Goal: Task Accomplishment & Management: Use online tool/utility

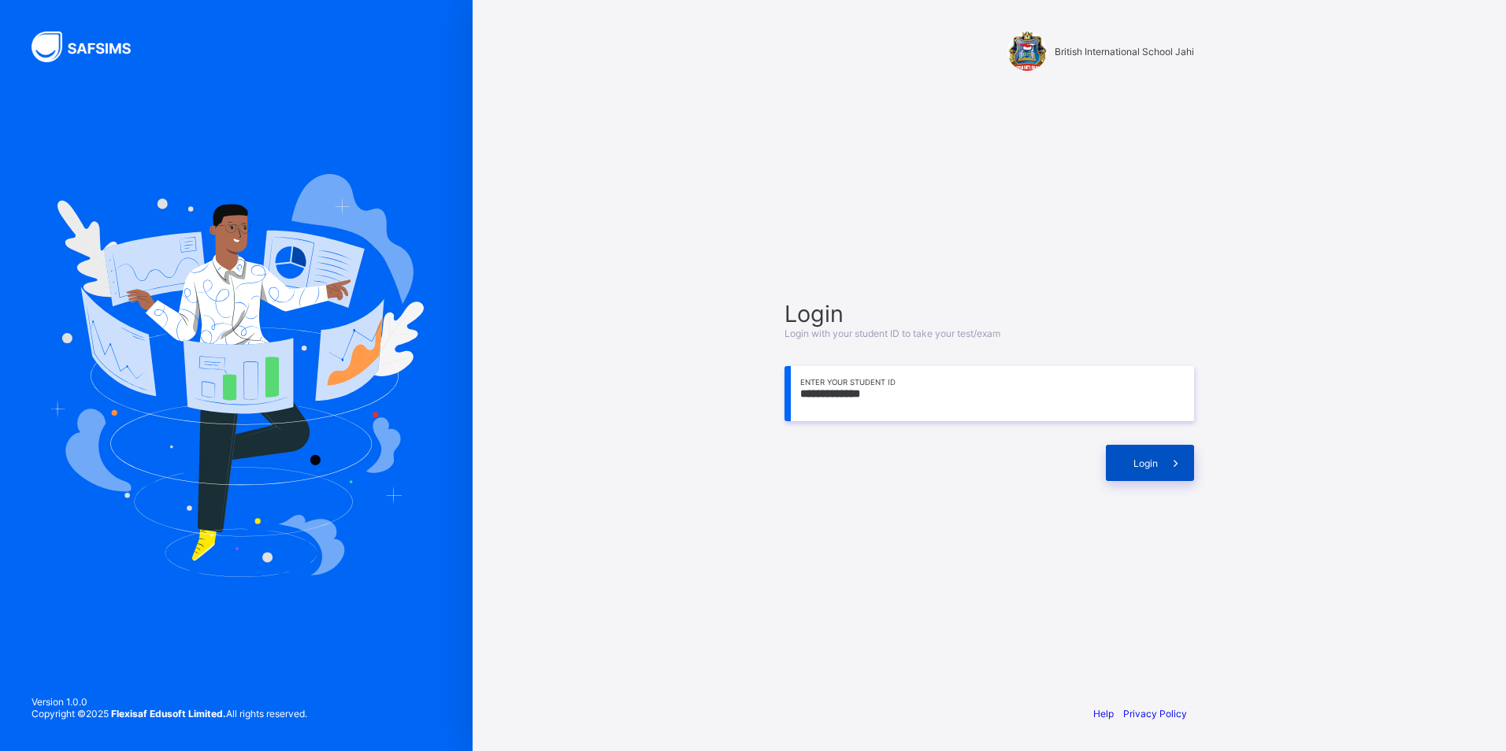
type input "**********"
click at [1147, 469] on div "Login" at bounding box center [1150, 463] width 88 height 36
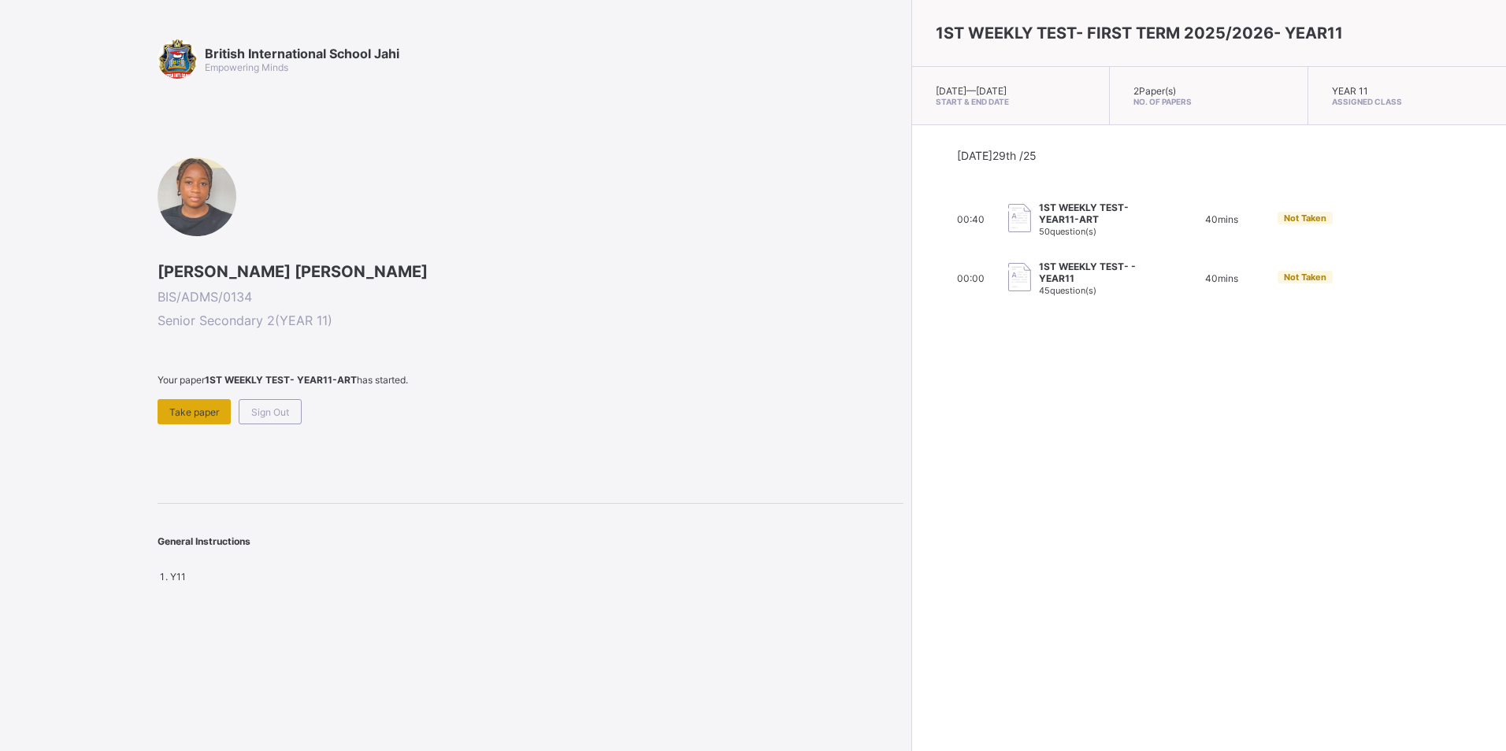
click at [213, 410] on span "Take paper" at bounding box center [194, 412] width 50 height 12
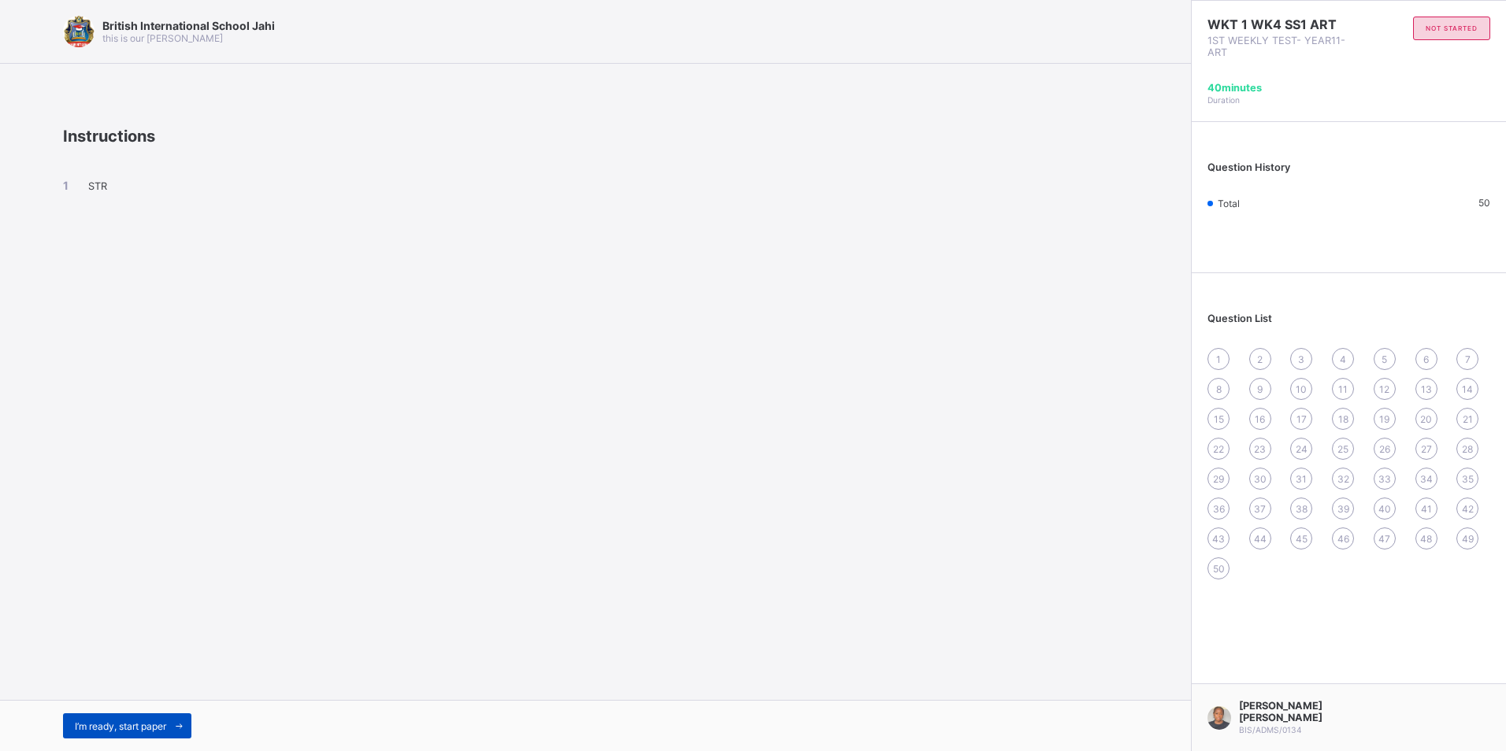
click at [141, 723] on span "I’m ready, start paper" at bounding box center [120, 727] width 91 height 12
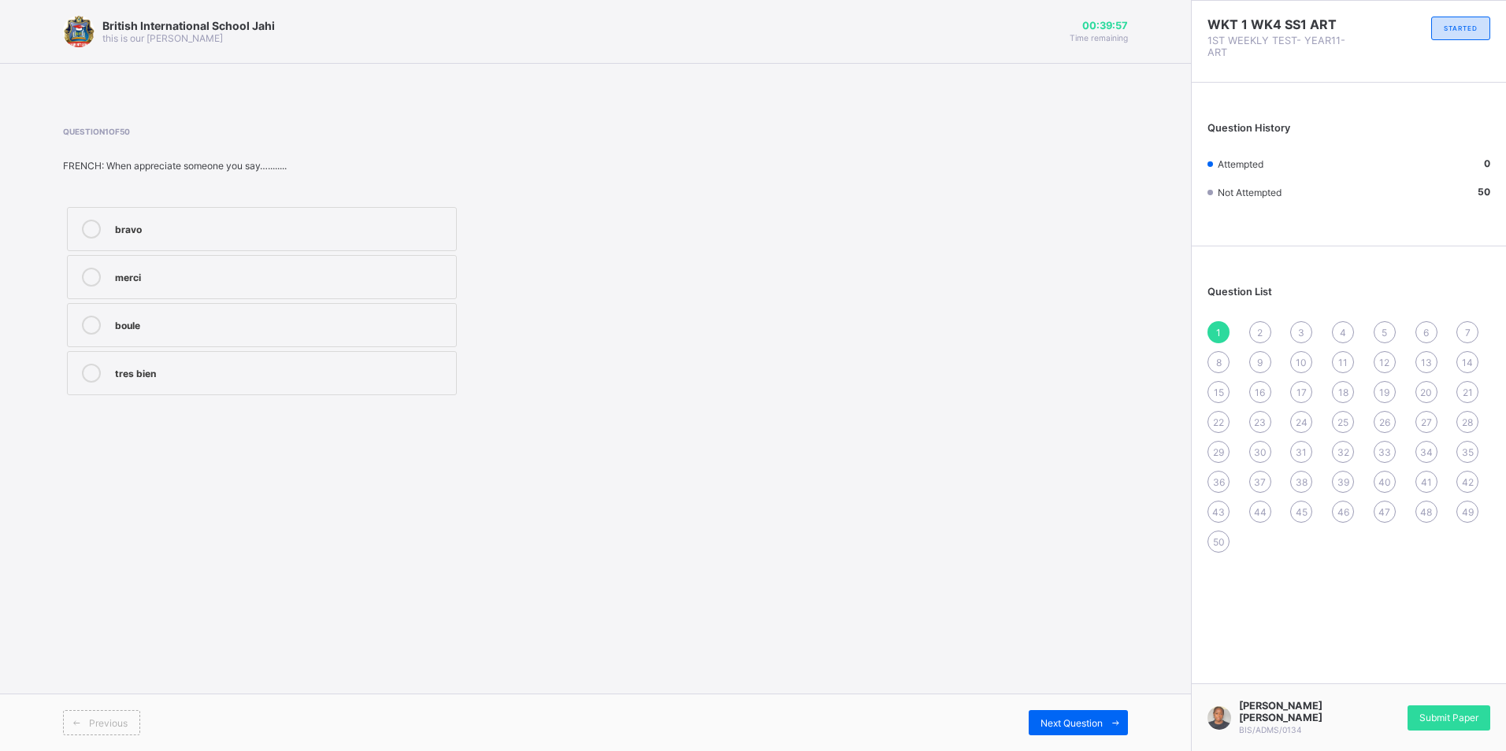
click at [212, 239] on label "bravo" at bounding box center [262, 229] width 390 height 44
click at [1458, 714] on div "Submit Paper" at bounding box center [1448, 718] width 83 height 25
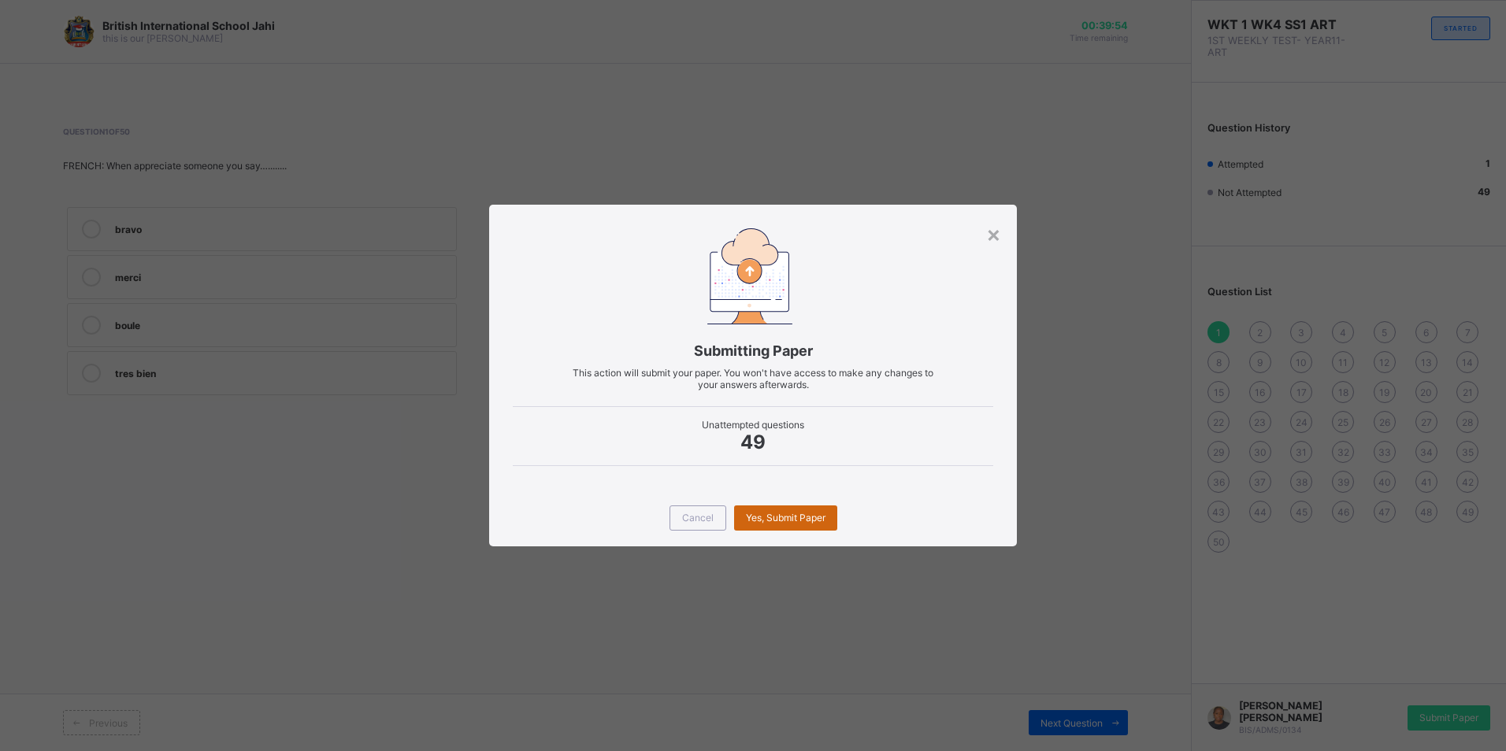
click at [812, 514] on span "Yes, Submit Paper" at bounding box center [786, 518] width 80 height 12
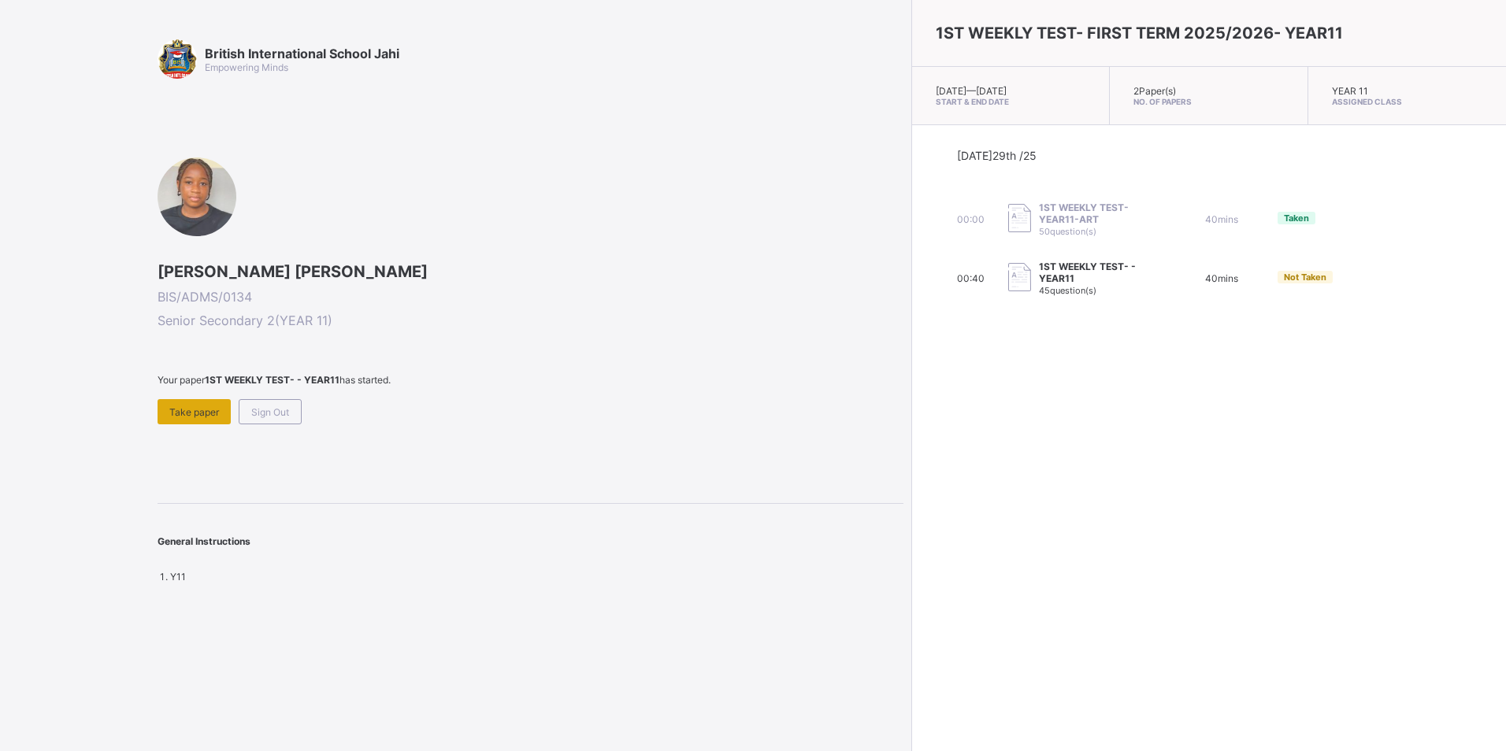
click at [198, 405] on div "Take paper" at bounding box center [194, 411] width 73 height 25
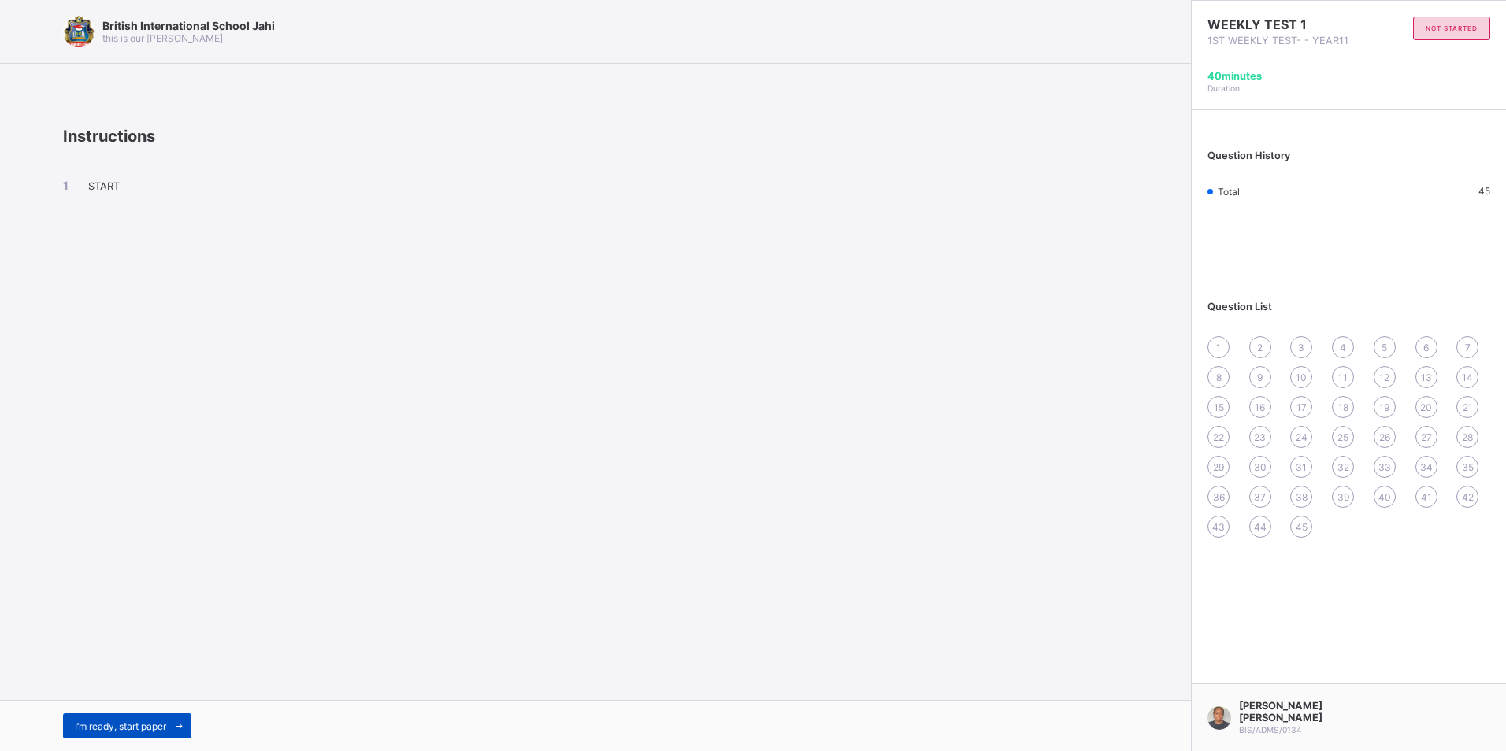
click at [148, 730] on span "I’m ready, start paper" at bounding box center [120, 727] width 91 height 12
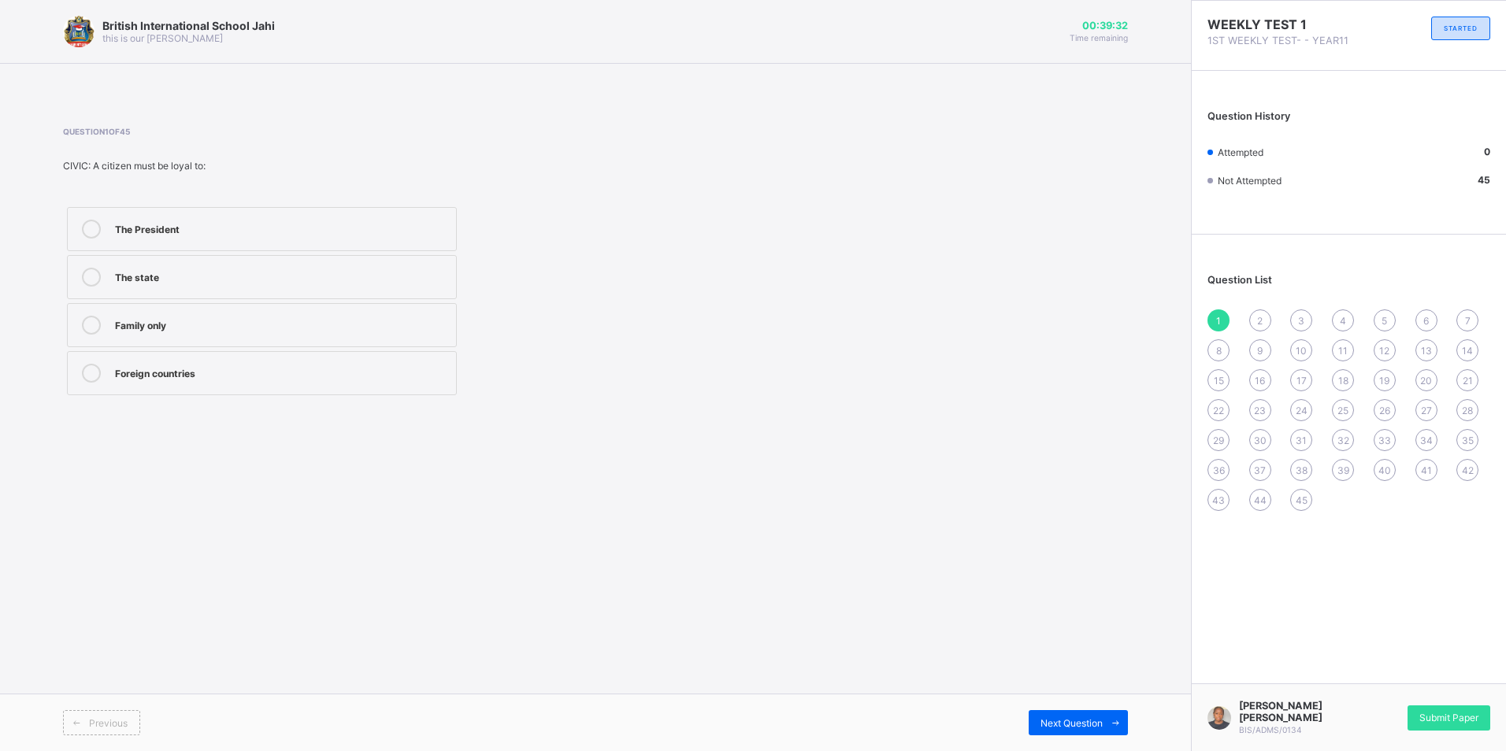
click at [319, 284] on div "The state" at bounding box center [281, 277] width 333 height 19
click at [1092, 720] on span "Next Question" at bounding box center [1071, 724] width 62 height 12
click at [357, 235] on div "Produce responsible citizens" at bounding box center [281, 229] width 333 height 19
click at [1054, 718] on span "Next Question" at bounding box center [1071, 724] width 62 height 12
click at [1343, 322] on span "4" at bounding box center [1343, 321] width 6 height 12
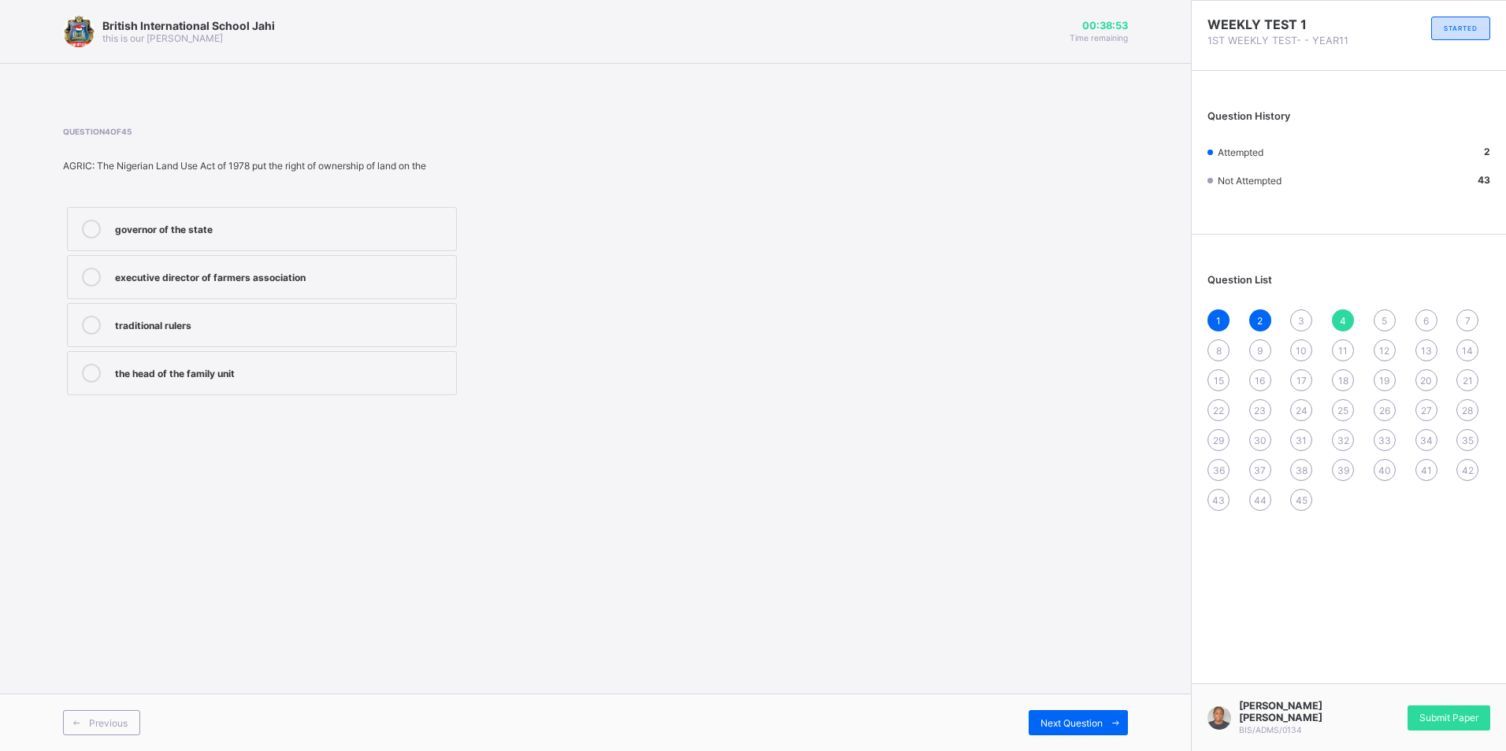
click at [278, 246] on label "governor of the state" at bounding box center [262, 229] width 390 height 44
click at [1062, 726] on span "Next Question" at bounding box center [1071, 724] width 62 height 12
drag, startPoint x: 322, startPoint y: 376, endPoint x: 417, endPoint y: 410, distance: 100.1
click at [328, 391] on label "Obligation" at bounding box center [262, 373] width 390 height 44
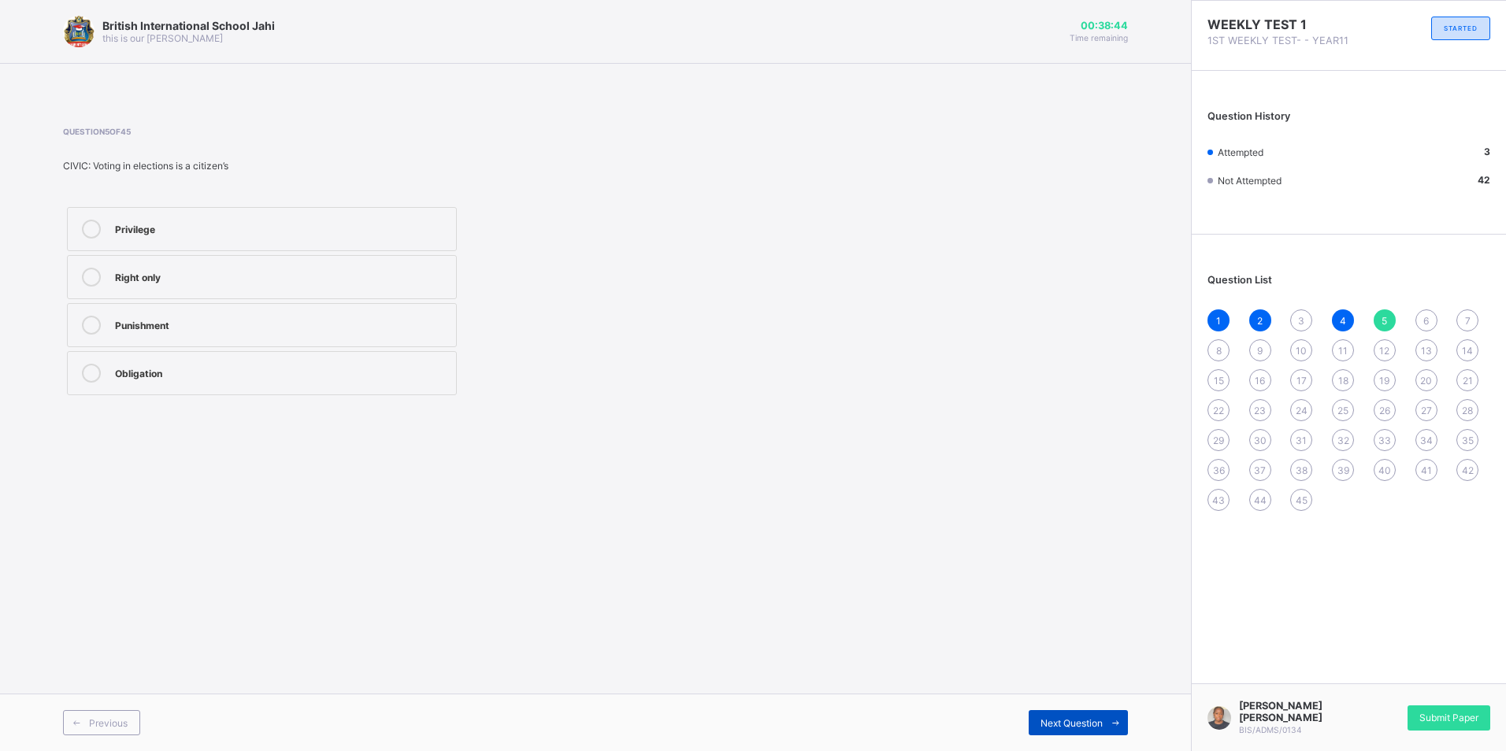
click at [1044, 725] on span "Next Question" at bounding box center [1071, 724] width 62 height 12
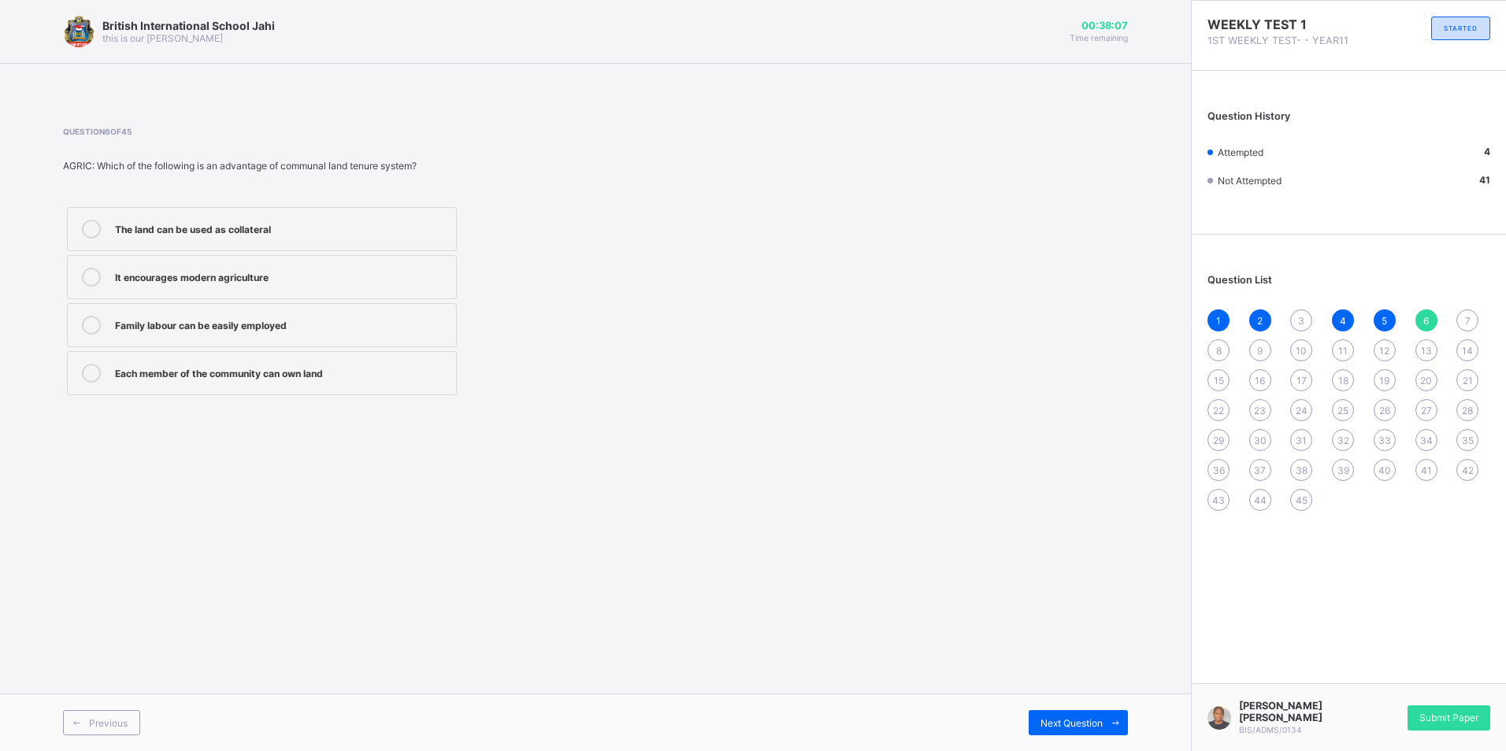
click at [354, 328] on div "Family labour can be easily employed" at bounding box center [281, 324] width 333 height 16
click at [1103, 725] on span at bounding box center [1115, 722] width 25 height 25
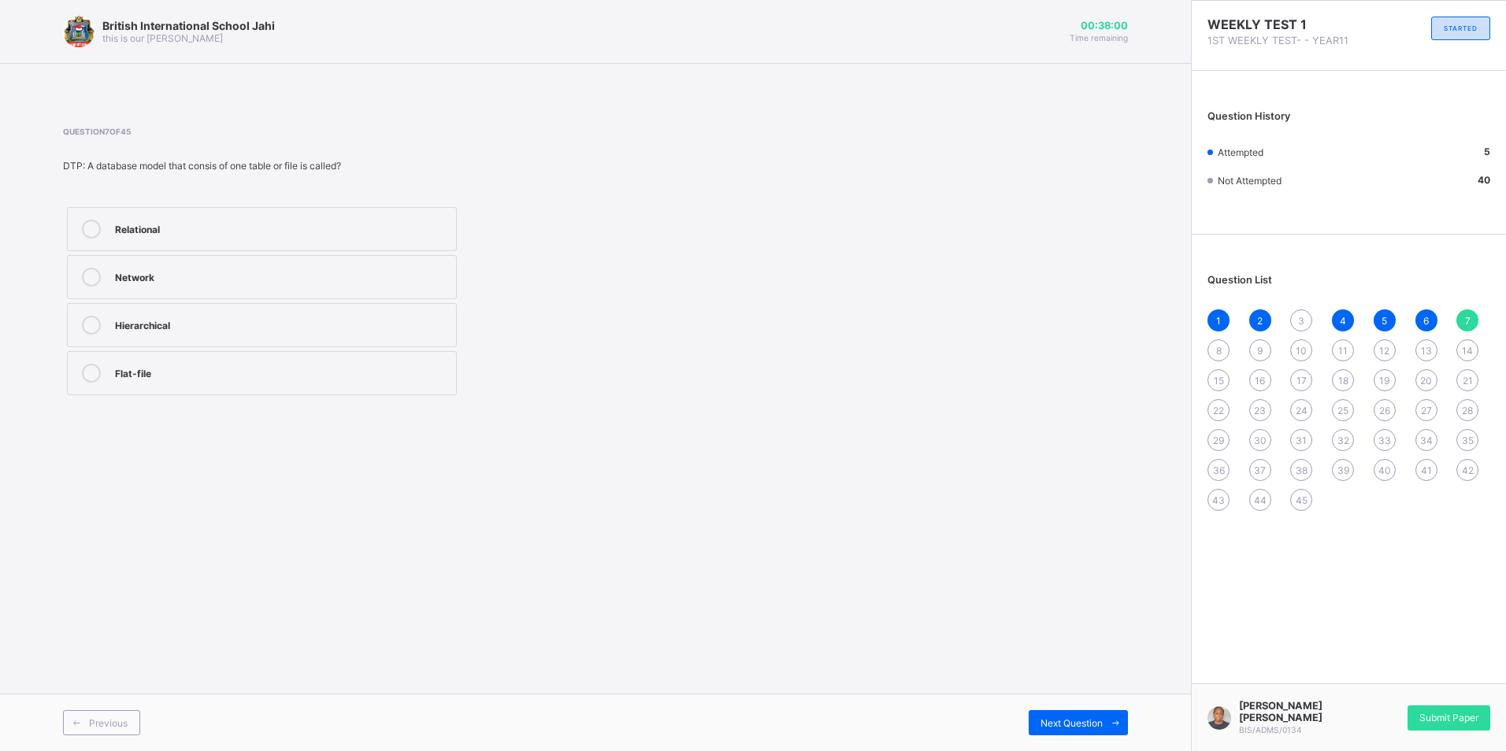
click at [351, 247] on label "Relational" at bounding box center [262, 229] width 390 height 44
drag, startPoint x: 396, startPoint y: 380, endPoint x: 396, endPoint y: 347, distance: 33.1
click at [396, 347] on div "Relational Network Hierarchical Flat-file" at bounding box center [262, 301] width 398 height 196
click at [392, 390] on label "Flat-file" at bounding box center [262, 373] width 390 height 44
click at [1059, 726] on span "Next Question" at bounding box center [1071, 724] width 62 height 12
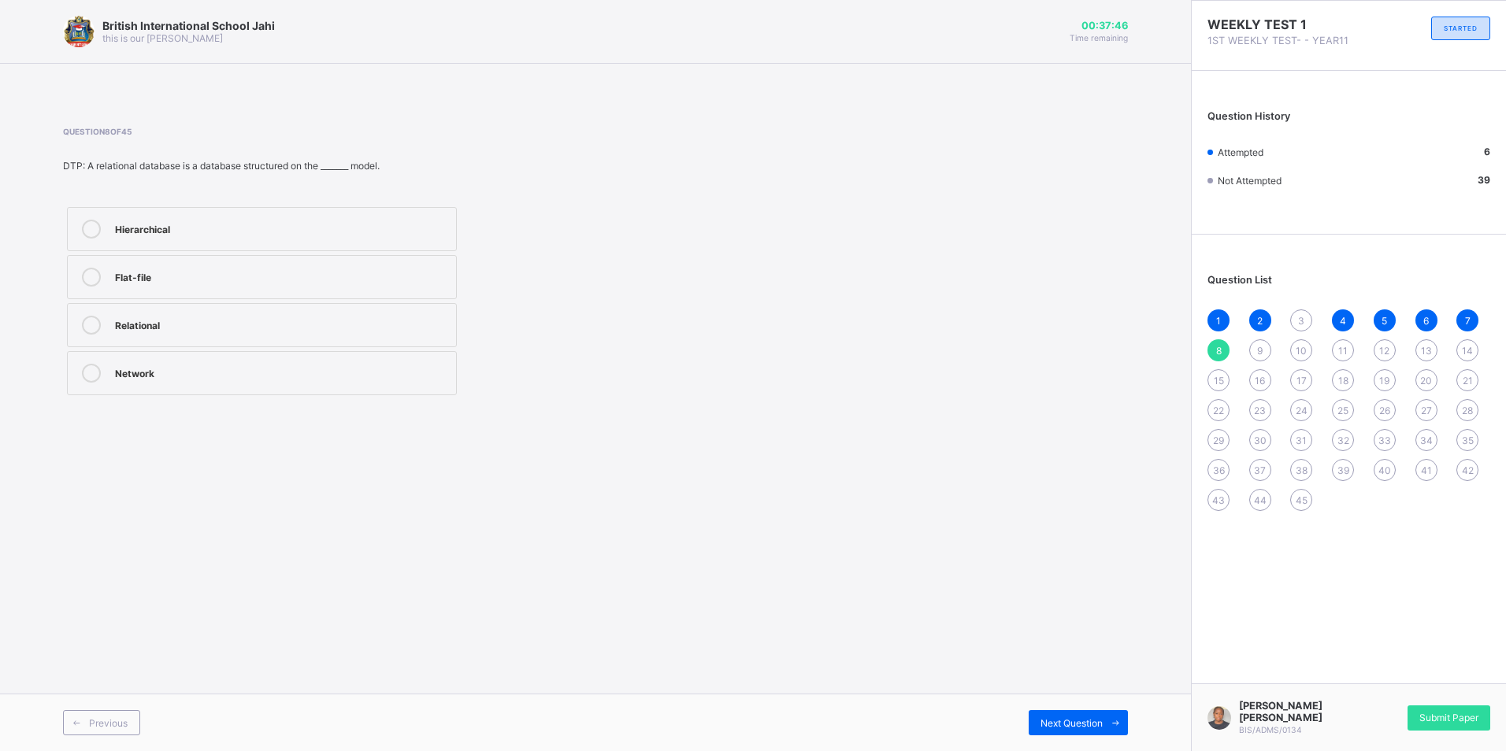
click at [323, 337] on label "Relational" at bounding box center [262, 325] width 390 height 44
click at [330, 324] on div "Relational" at bounding box center [281, 324] width 333 height 16
click at [336, 276] on div "Flat-file" at bounding box center [281, 276] width 333 height 16
click at [655, 606] on div "British International School Jahi this is our [PERSON_NAME] 00:37:26 Time remai…" at bounding box center [595, 375] width 1191 height 751
click at [411, 372] on div "Network" at bounding box center [281, 372] width 333 height 16
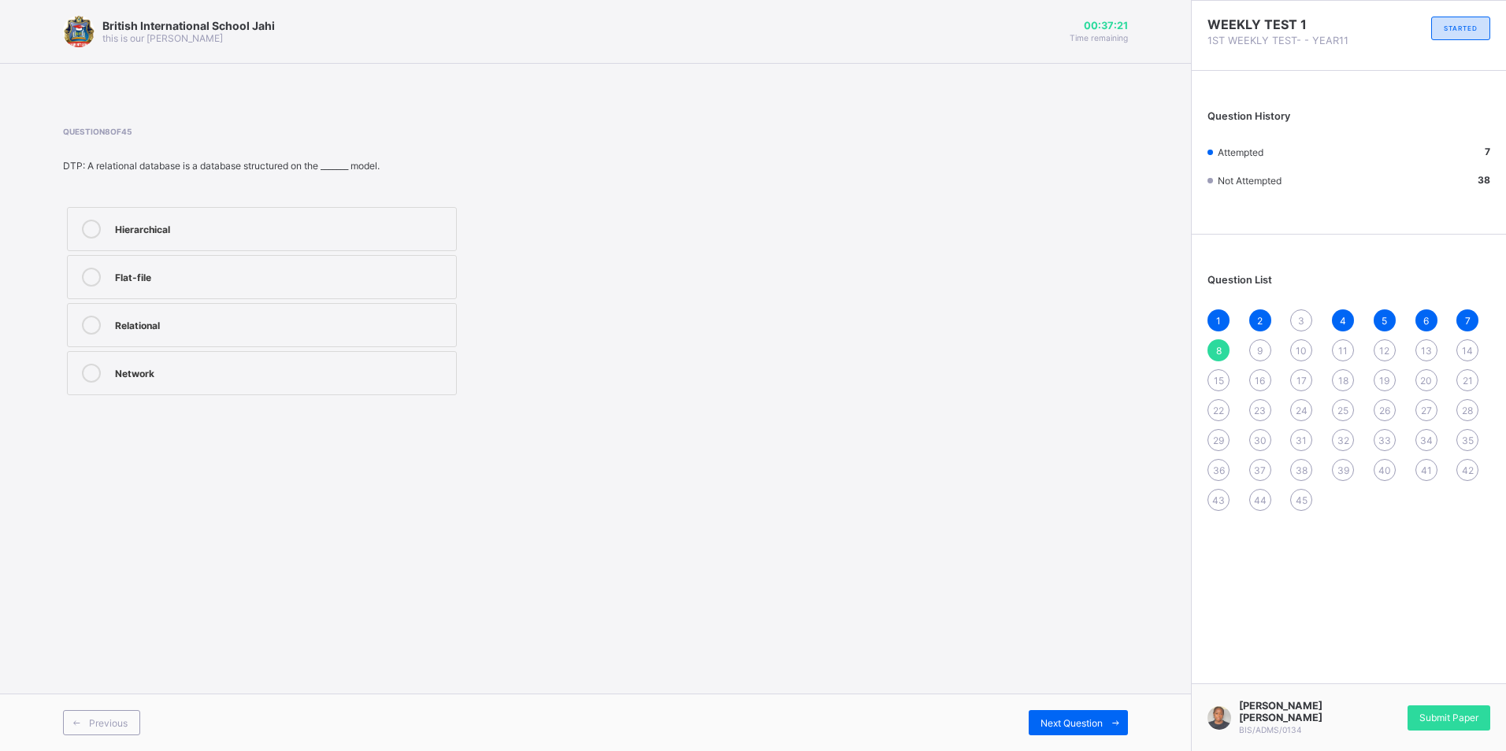
click at [312, 324] on div "Relational" at bounding box center [281, 324] width 333 height 16
click at [1254, 362] on div "1 2 3 4 5 6 7 8 9 10 11 12 13 14 15 16 17 18 19 20 21 22 23 24 25 26 27 28 29 3…" at bounding box center [1348, 411] width 283 height 202
click at [1259, 353] on span "9" at bounding box center [1260, 351] width 6 height 12
click at [197, 260] on label "[DEMOGRAPHIC_DATA] [DEMOGRAPHIC_DATA]" at bounding box center [262, 277] width 390 height 44
click at [1298, 346] on span "10" at bounding box center [1301, 351] width 11 height 12
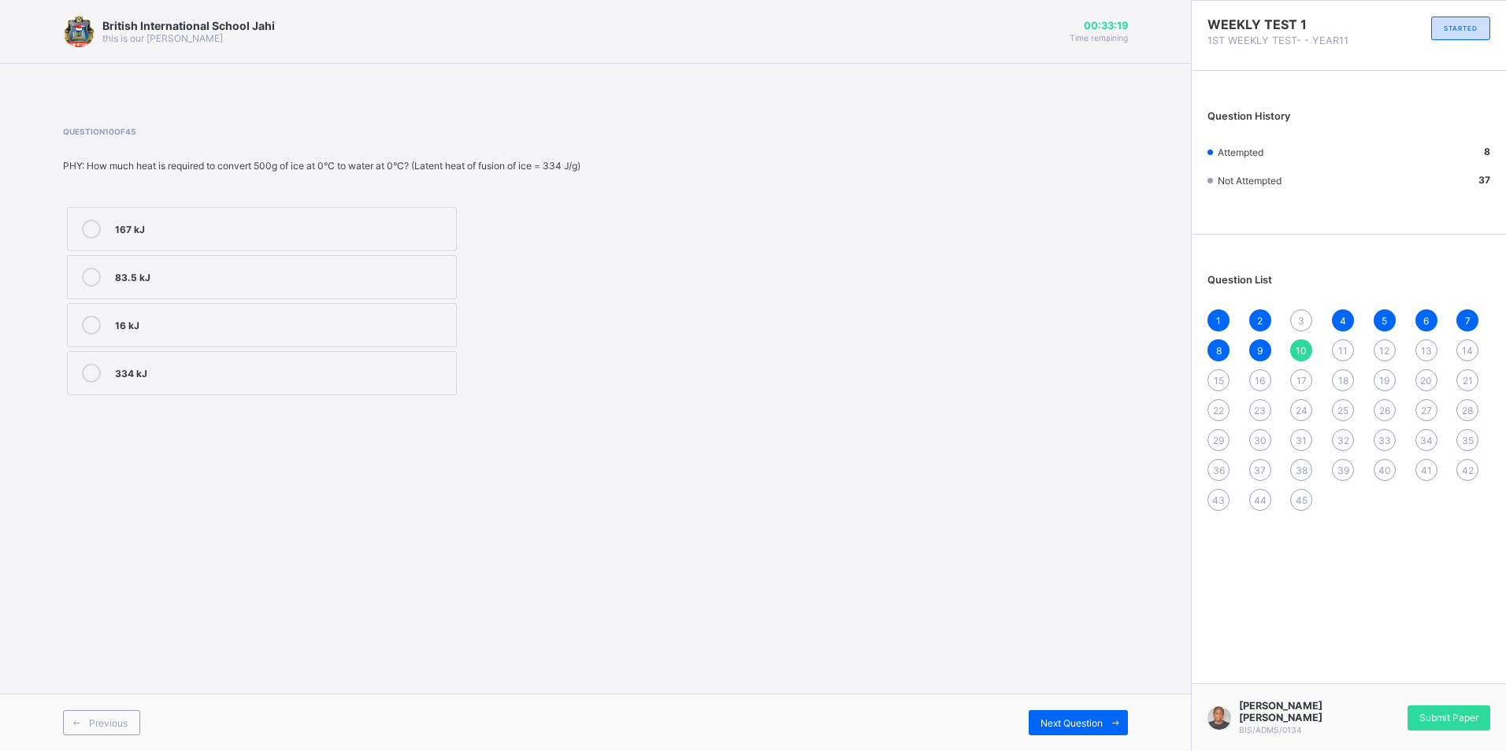
click at [261, 235] on div "167 kJ" at bounding box center [281, 229] width 333 height 19
click at [1049, 719] on span "Next Question" at bounding box center [1071, 724] width 62 height 12
click at [818, 451] on div "British International School Jahi this is our [PERSON_NAME] 00:33:15 Time remai…" at bounding box center [595, 375] width 1191 height 751
click at [337, 376] on div "Kind" at bounding box center [281, 372] width 333 height 16
click at [1051, 719] on span "Next Question" at bounding box center [1071, 724] width 62 height 12
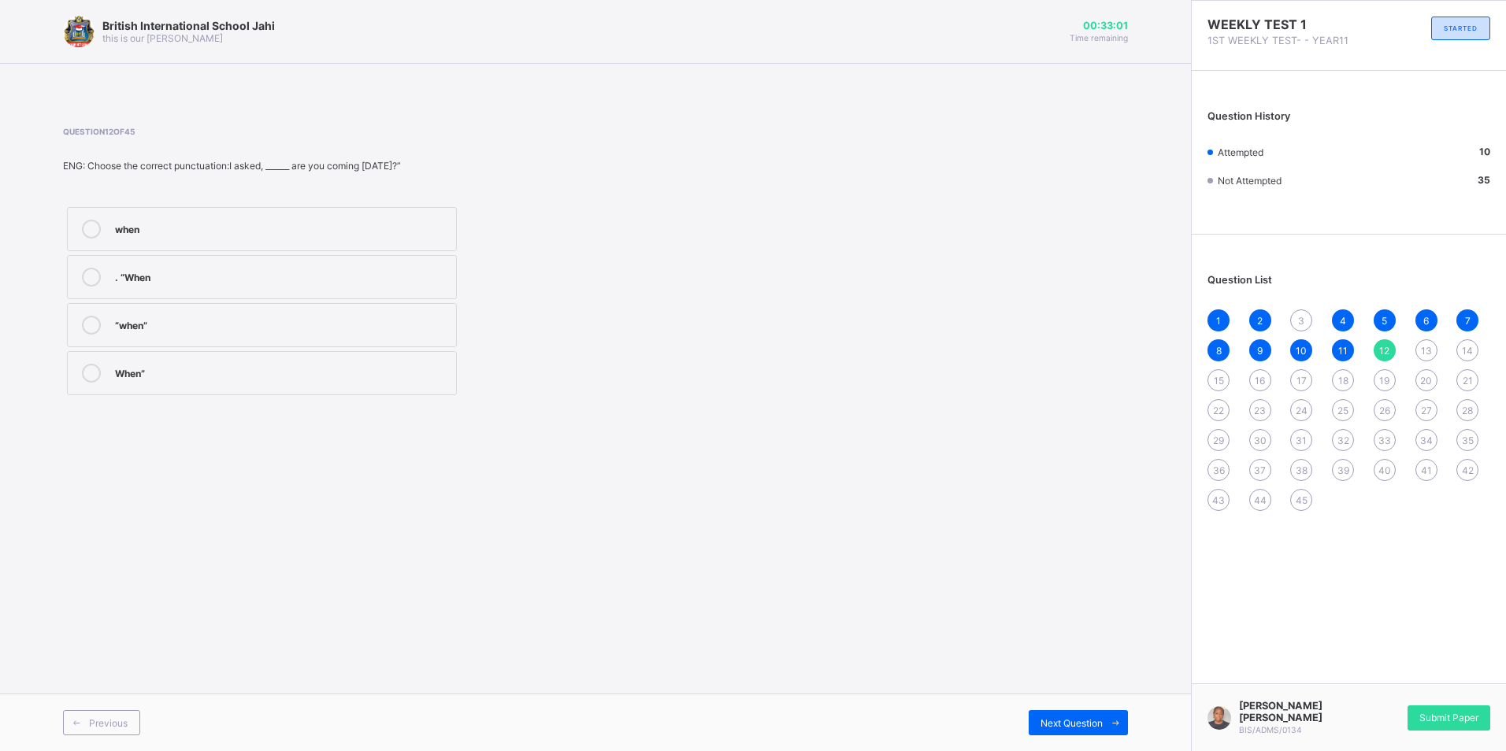
click at [388, 280] on div ". “When" at bounding box center [281, 276] width 333 height 16
click at [1064, 721] on span "Next Question" at bounding box center [1071, 724] width 62 height 12
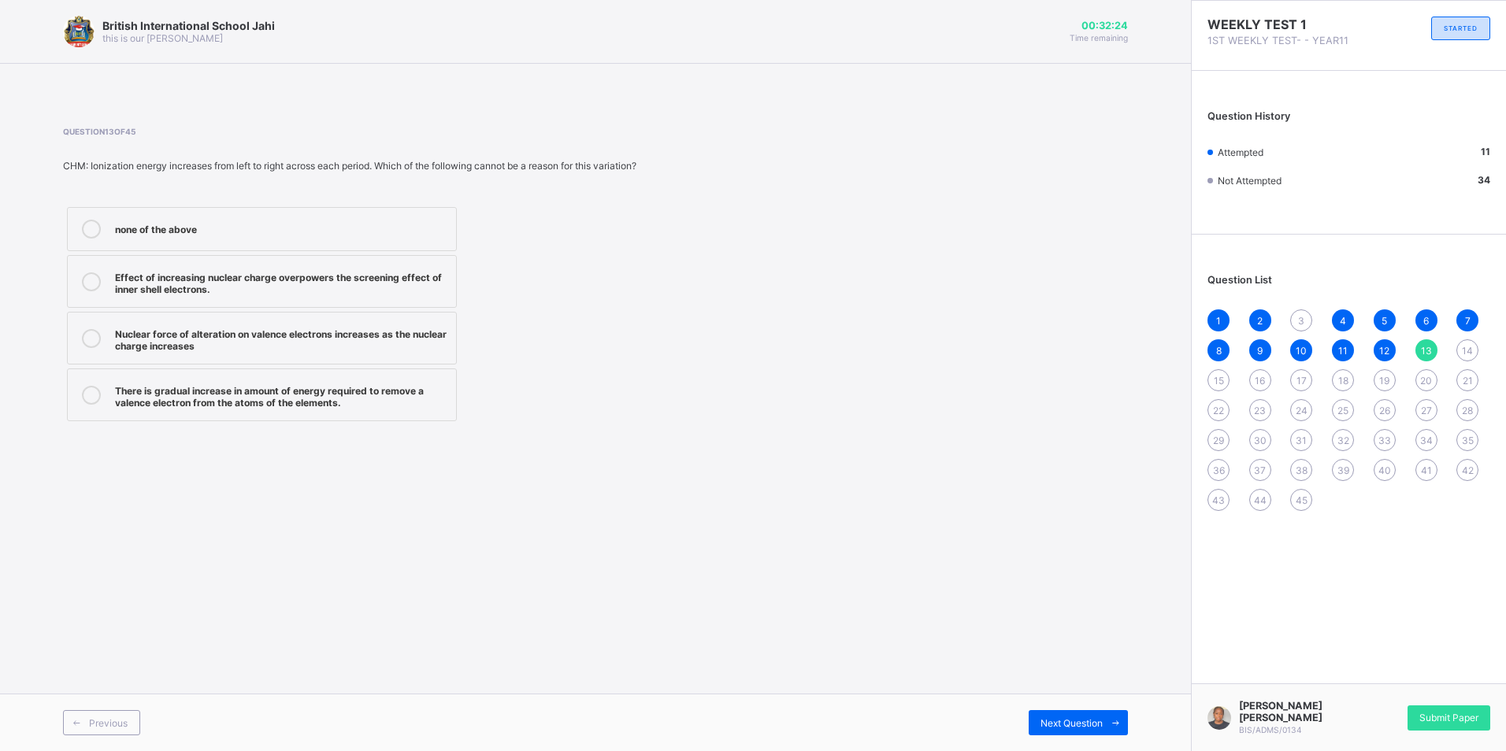
click at [1468, 347] on span "14" at bounding box center [1467, 351] width 11 height 12
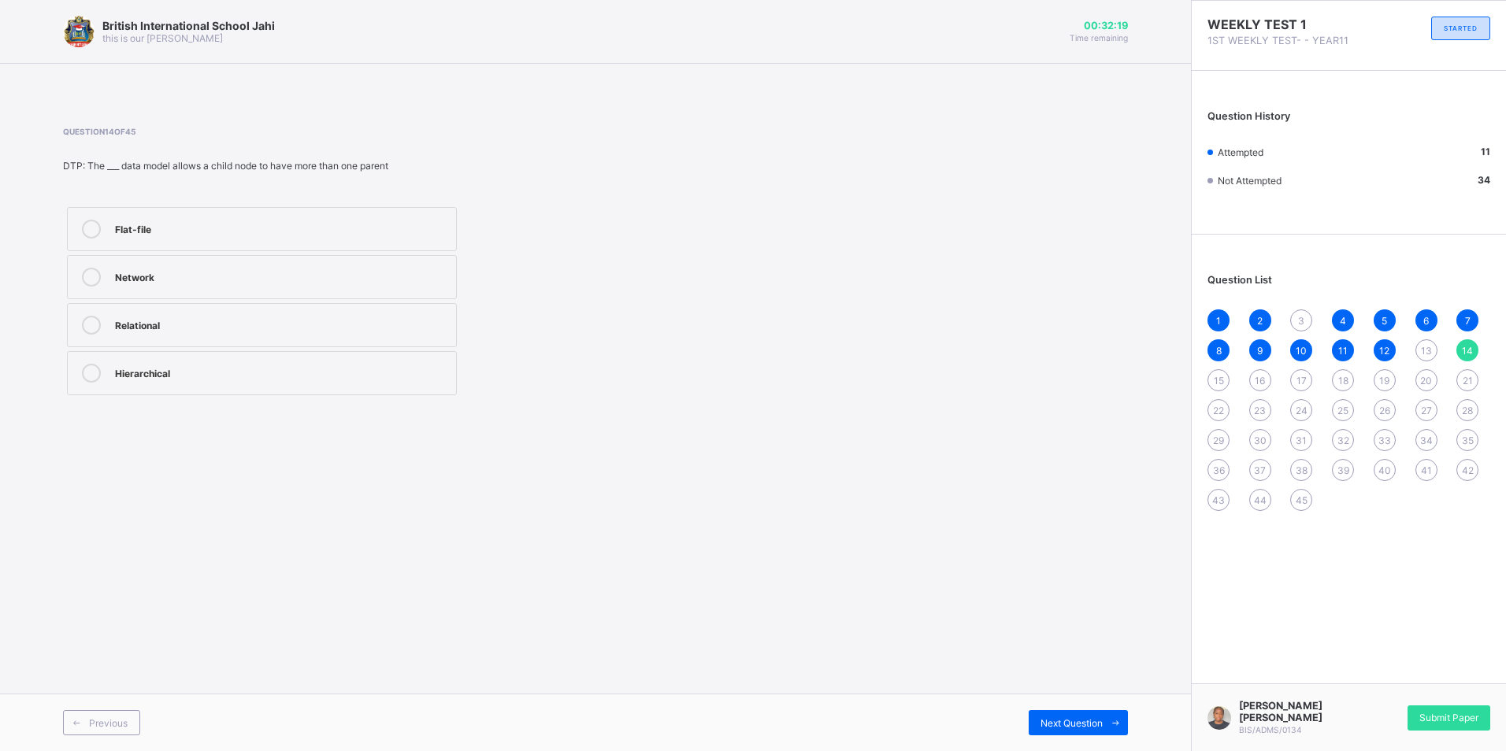
click at [352, 291] on label "Network" at bounding box center [262, 277] width 390 height 44
click at [1037, 718] on div "Next Question" at bounding box center [1078, 722] width 99 height 25
click at [1260, 378] on span "16" at bounding box center [1260, 381] width 10 height 12
click at [373, 278] on div "touch the x-axis at one point" at bounding box center [281, 276] width 333 height 16
click at [1079, 729] on div "Next Question" at bounding box center [1078, 722] width 99 height 25
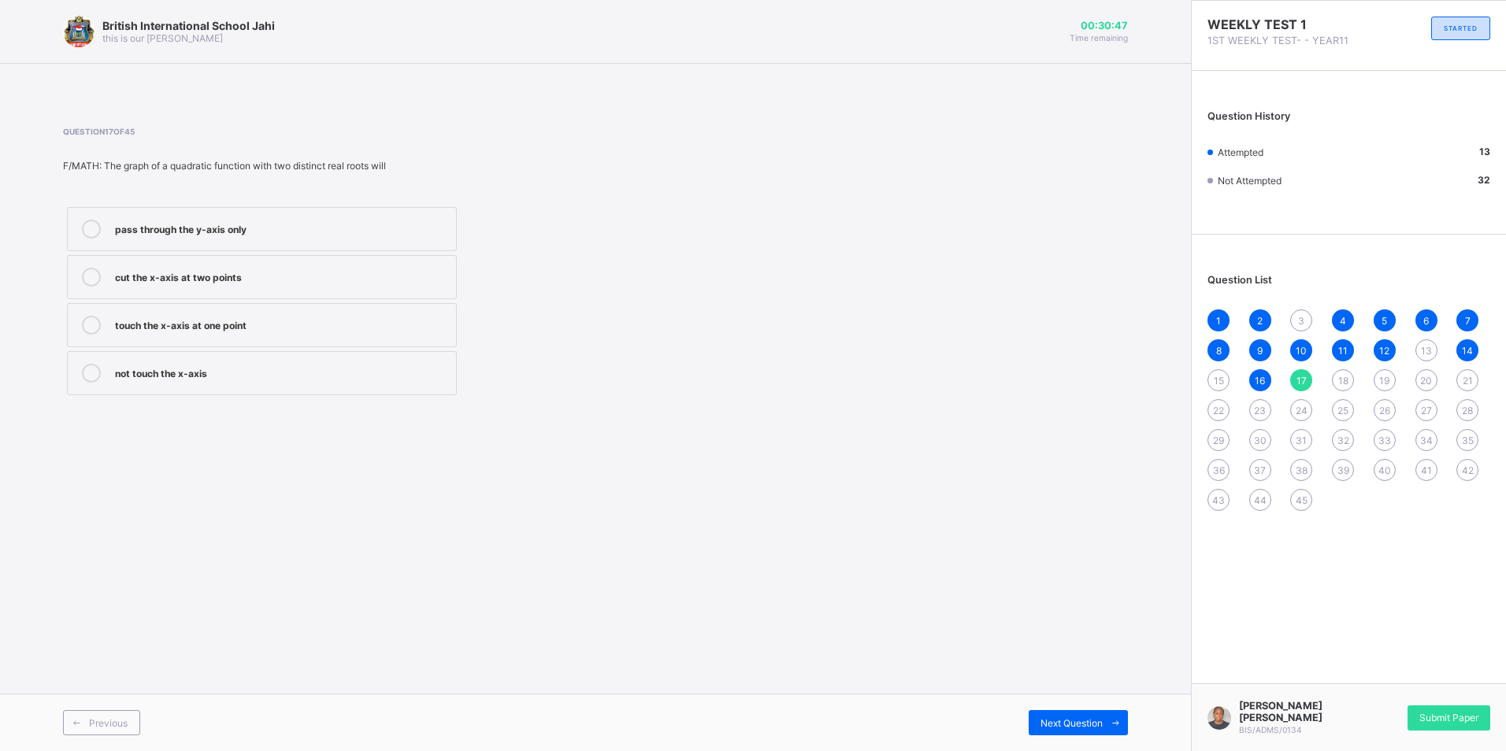
click at [336, 374] on div "not touch the x-axis" at bounding box center [281, 372] width 333 height 16
click at [400, 267] on label "cut the x-axis at two points" at bounding box center [262, 277] width 390 height 44
click at [1066, 725] on span "Next Question" at bounding box center [1071, 724] width 62 height 12
click at [1378, 386] on div "19" at bounding box center [1385, 380] width 22 height 22
click at [382, 217] on label "Build roads and schools" at bounding box center [262, 229] width 390 height 44
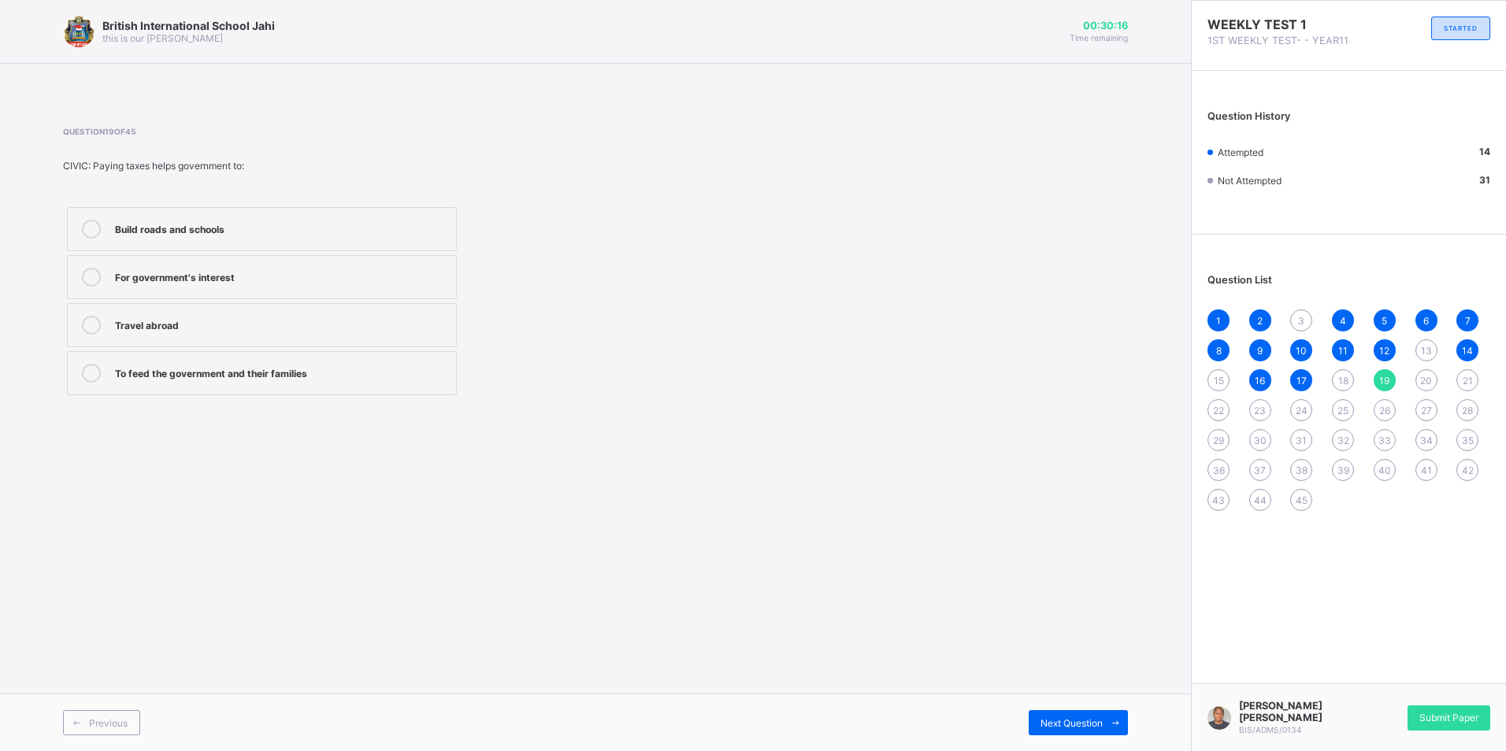
click at [1347, 383] on span "18" at bounding box center [1343, 381] width 10 height 12
drag, startPoint x: 160, startPoint y: 238, endPoint x: 176, endPoint y: 237, distance: 15.8
click at [161, 237] on div "Lithium" at bounding box center [281, 229] width 333 height 19
click at [1422, 383] on div "20" at bounding box center [1426, 380] width 22 height 22
click at [257, 391] on label "Weather forecasting" at bounding box center [262, 373] width 390 height 44
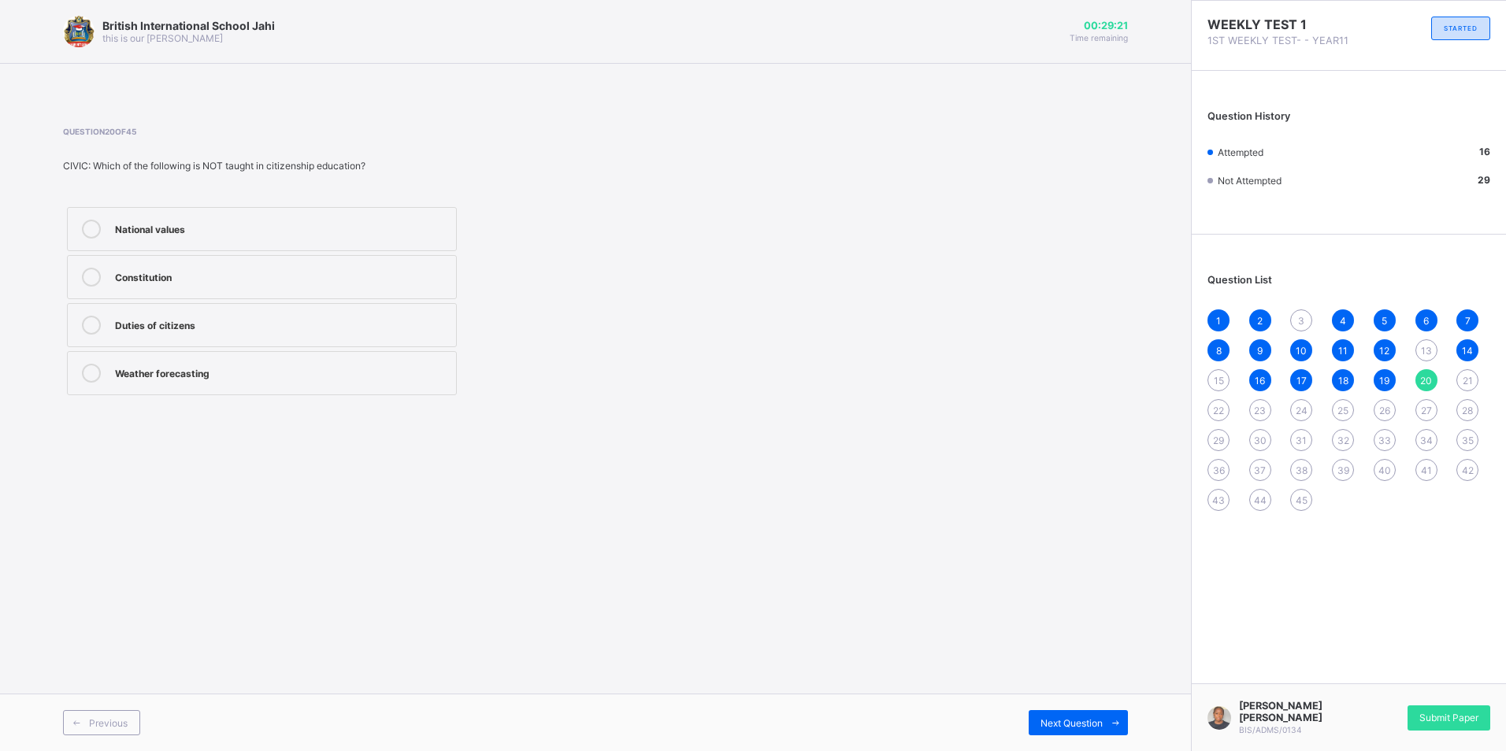
click at [1470, 384] on span "21" at bounding box center [1468, 381] width 10 height 12
click at [388, 373] on div "Personification" at bounding box center [281, 372] width 333 height 16
click at [1213, 411] on span "22" at bounding box center [1218, 411] width 11 height 12
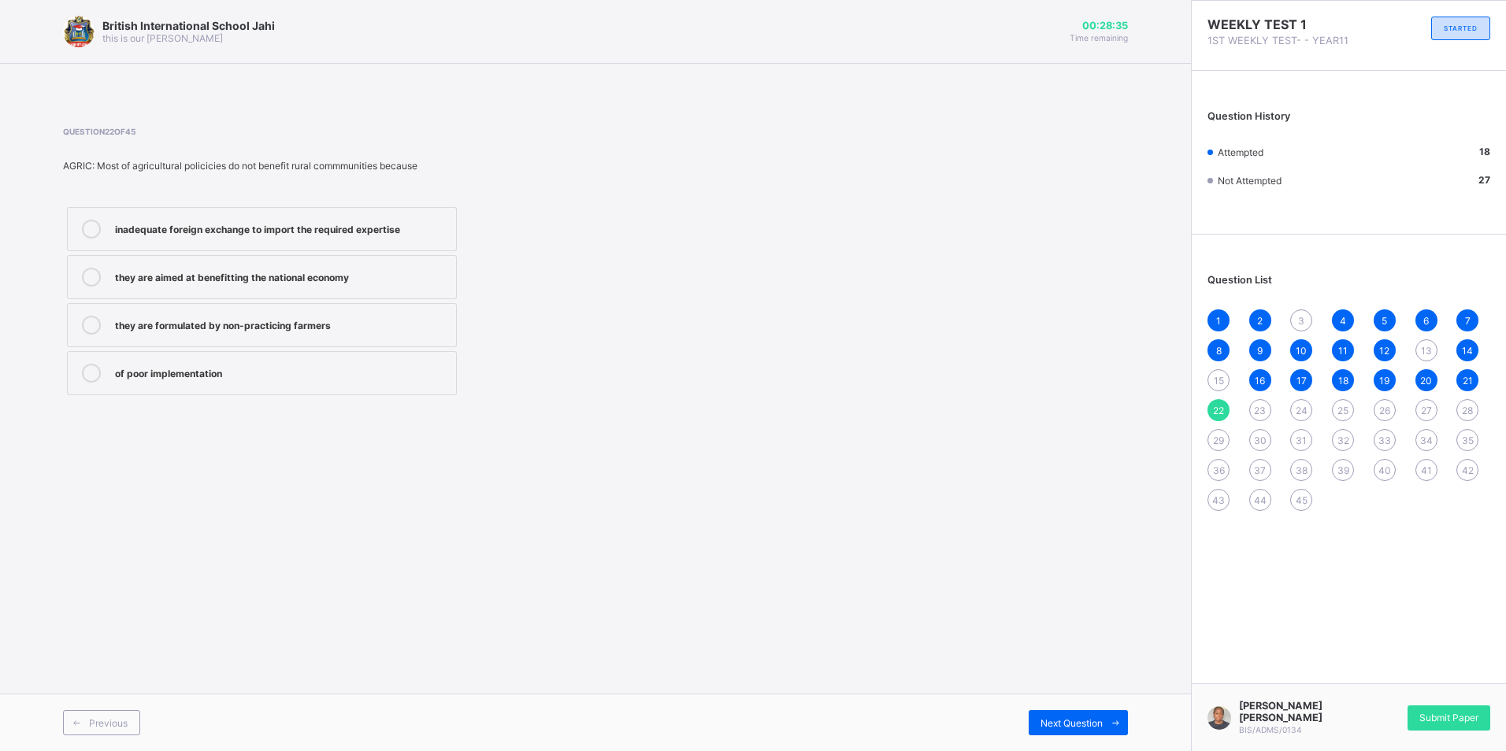
click at [423, 365] on div "of poor implementation" at bounding box center [281, 372] width 333 height 16
drag, startPoint x: 1255, startPoint y: 413, endPoint x: 1249, endPoint y: 423, distance: 10.9
click at [1255, 416] on span "23" at bounding box center [1260, 411] width 12 height 12
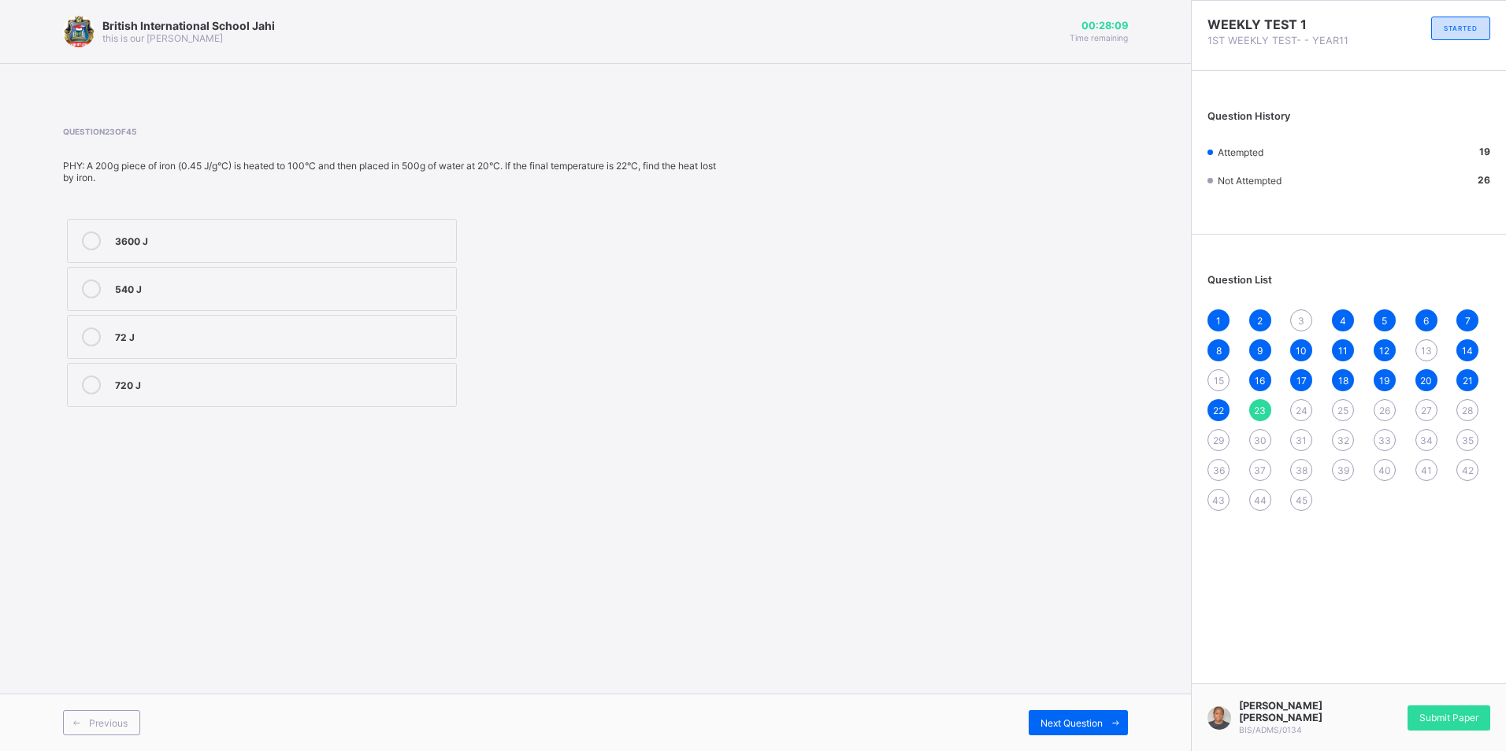
click at [1300, 415] on span "24" at bounding box center [1302, 411] width 12 height 12
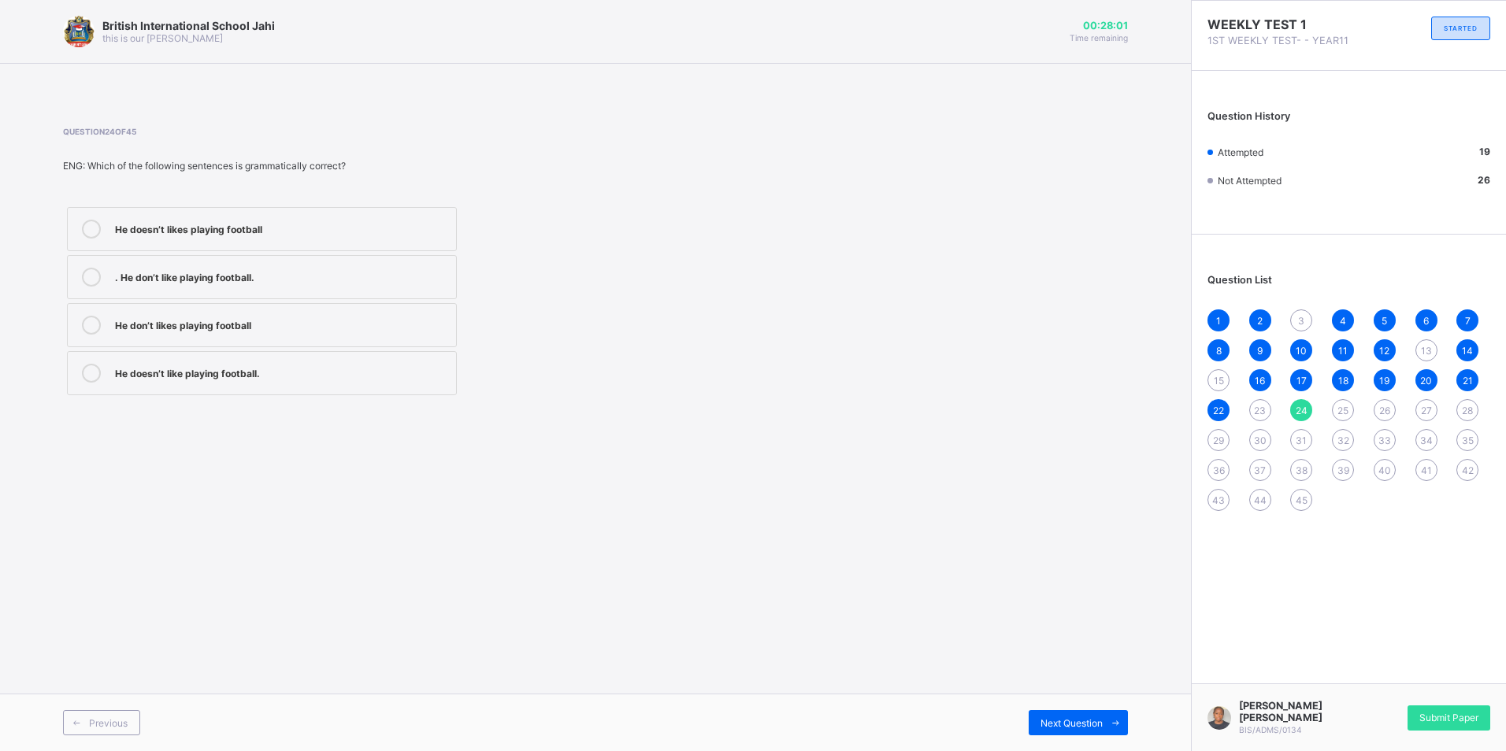
click at [373, 359] on label "He doesn’t like playing football." at bounding box center [262, 373] width 390 height 44
click at [1337, 407] on span "25" at bounding box center [1342, 411] width 11 height 12
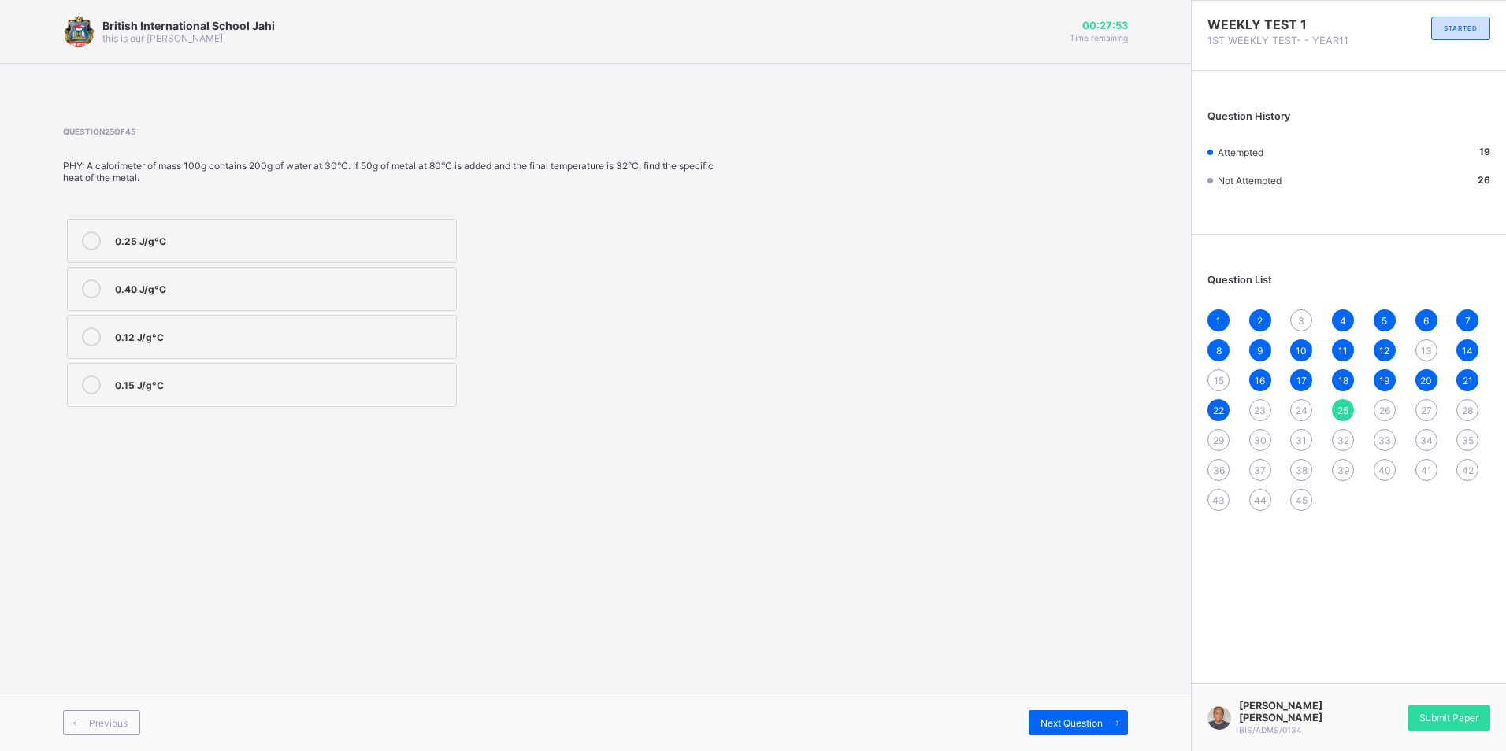
click at [1387, 413] on div "26" at bounding box center [1385, 410] width 22 height 22
click at [1300, 408] on span "24" at bounding box center [1302, 411] width 12 height 12
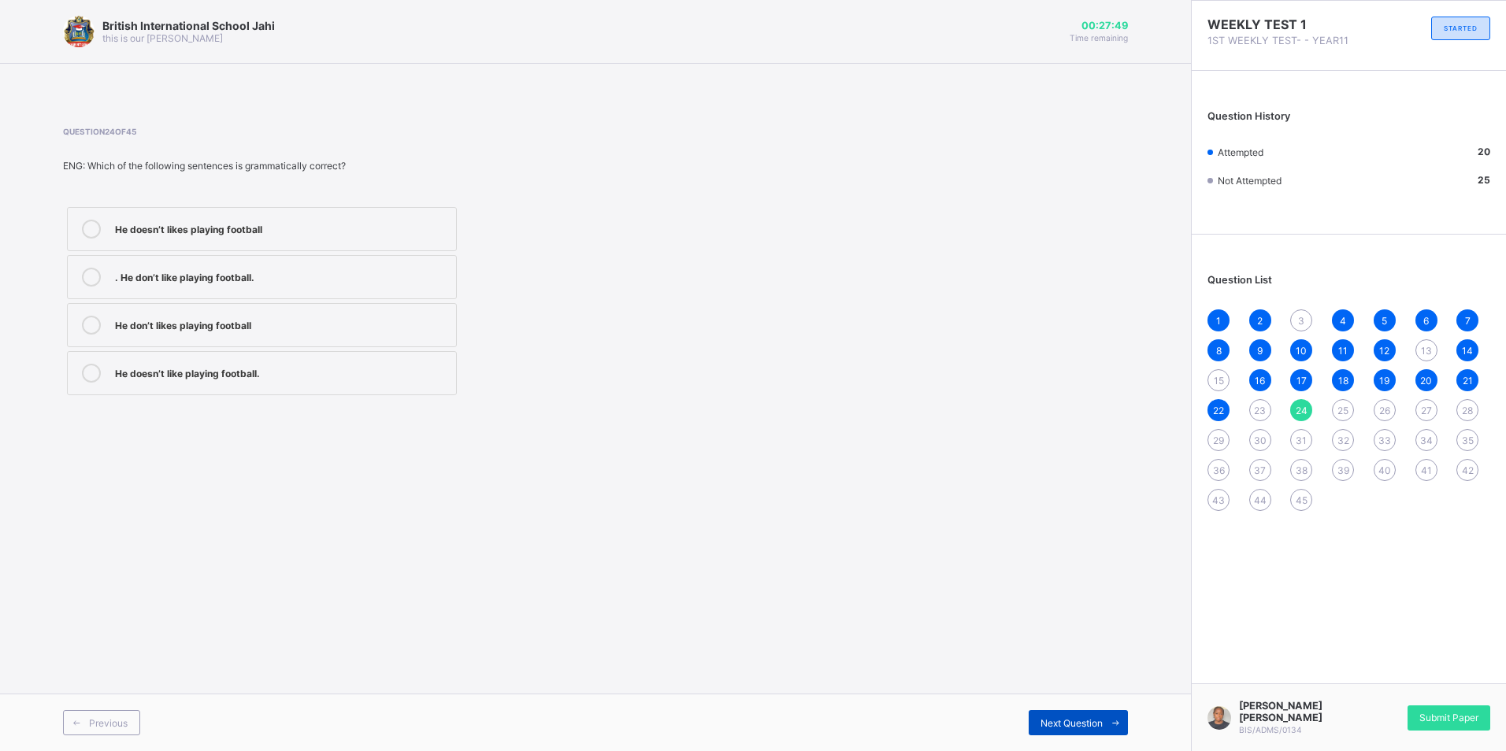
click at [1096, 722] on span "Next Question" at bounding box center [1071, 724] width 62 height 12
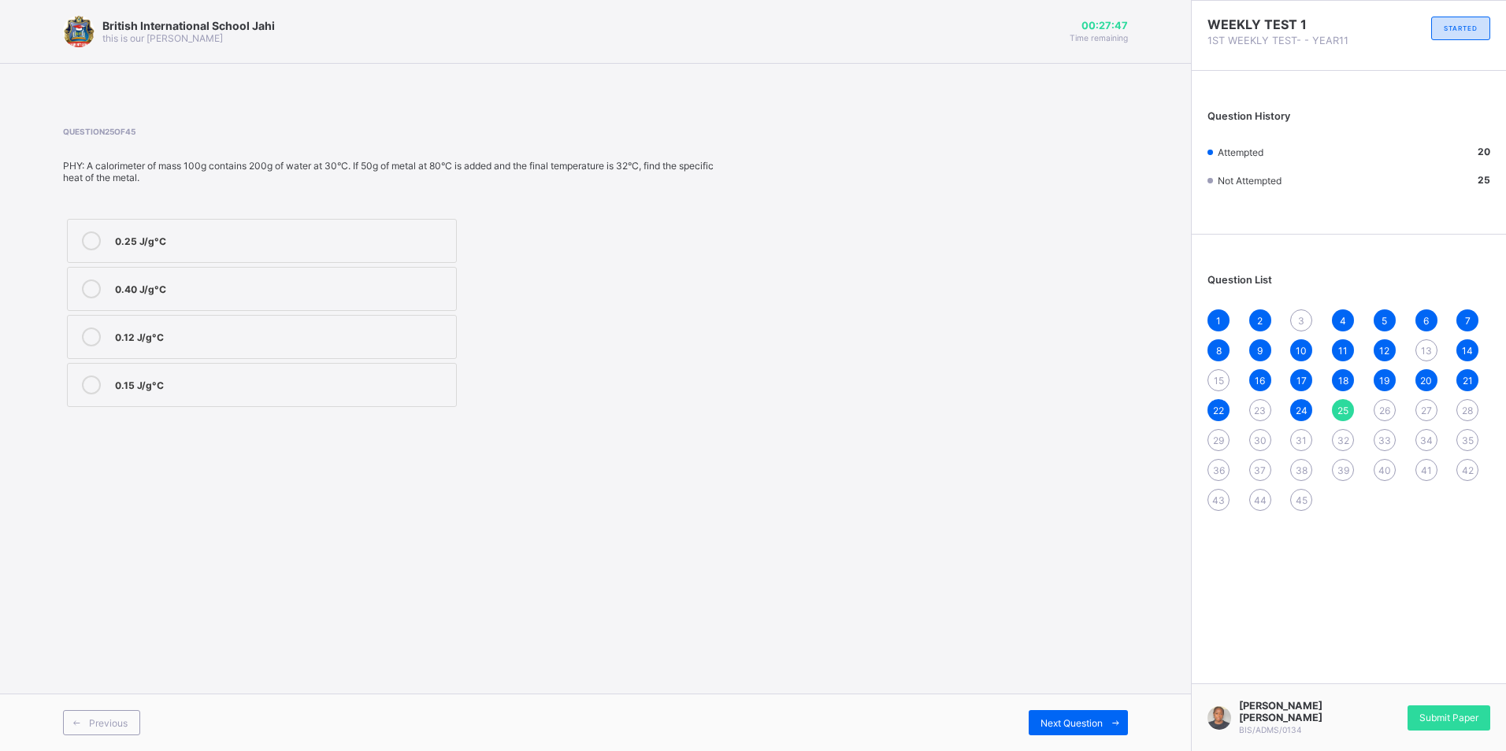
click at [1376, 410] on div "26" at bounding box center [1385, 410] width 22 height 22
click at [1418, 418] on div "1 2 3 4 5 6 7 8 9 10 11 12 13 14 15 16 17 18 19 20 21 22 23 24 25 26 27 28 29 3…" at bounding box center [1348, 411] width 283 height 202
click at [1425, 406] on span "27" at bounding box center [1426, 411] width 11 height 12
click at [1465, 406] on span "28" at bounding box center [1467, 411] width 11 height 12
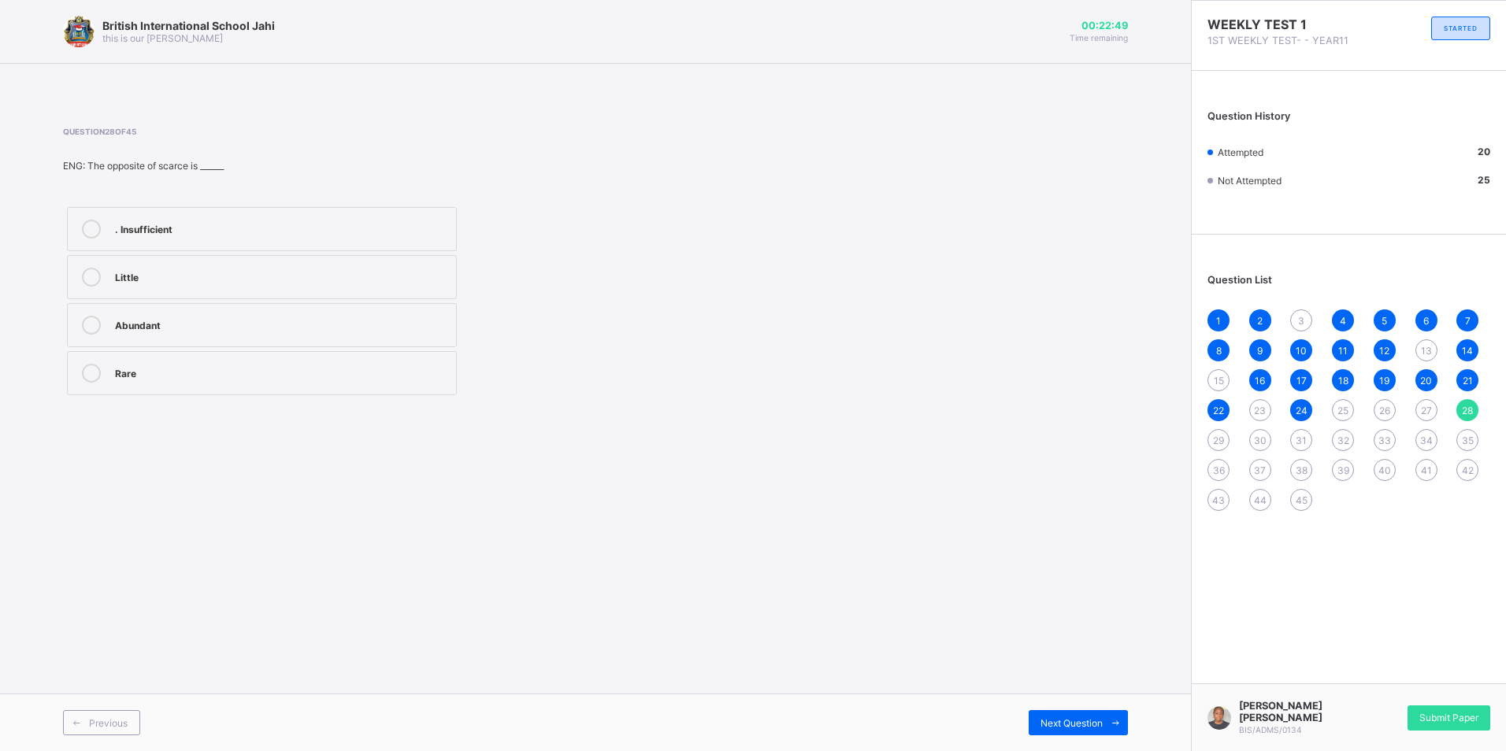
click at [398, 347] on label "Abundant" at bounding box center [262, 325] width 390 height 44
click at [1211, 446] on div "29" at bounding box center [1218, 440] width 22 height 22
click at [1469, 414] on span "28" at bounding box center [1467, 411] width 11 height 12
click at [388, 331] on div "Abundant" at bounding box center [281, 324] width 333 height 16
click at [1059, 731] on div "Next Question" at bounding box center [1078, 722] width 99 height 25
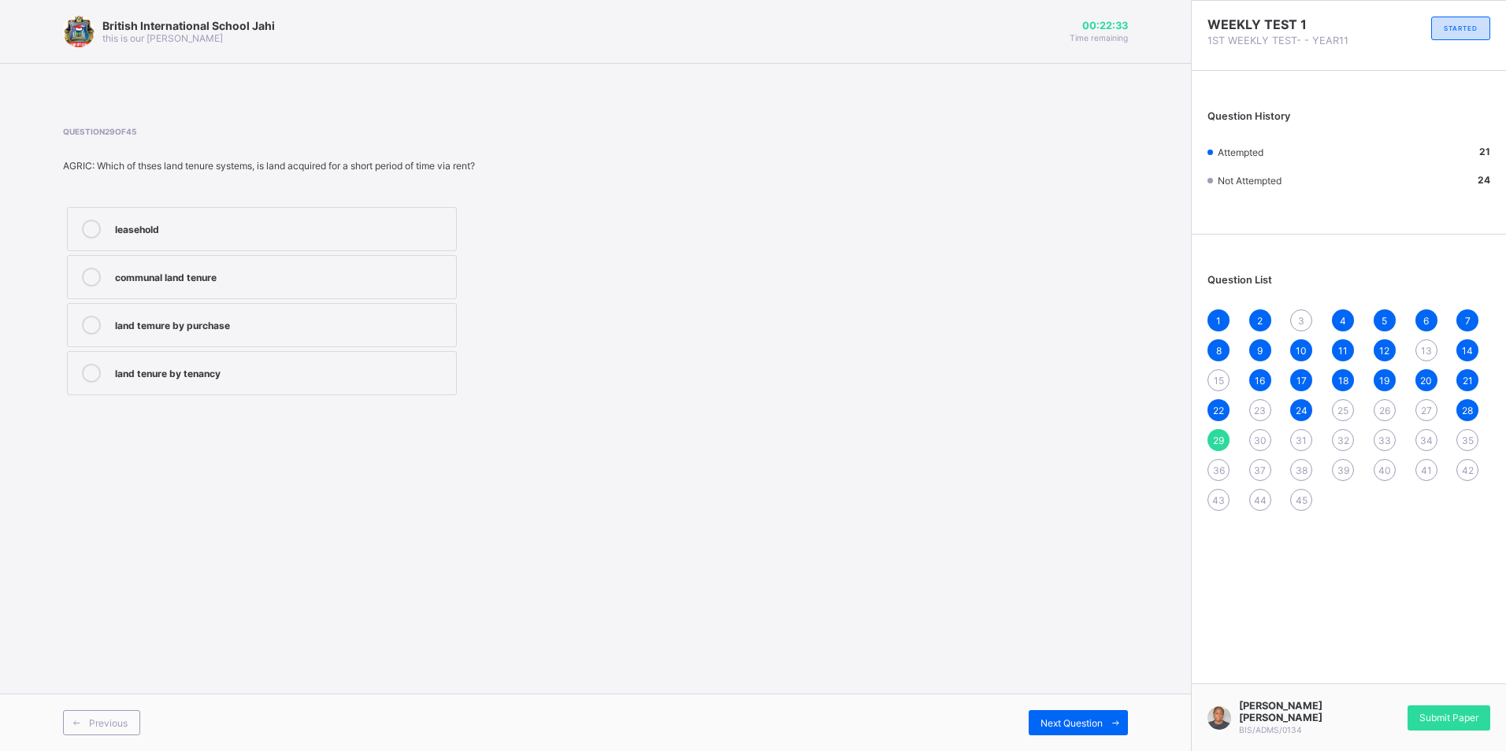
drag, startPoint x: 310, startPoint y: 233, endPoint x: 323, endPoint y: 248, distance: 19.6
click at [310, 235] on div "leasehold" at bounding box center [281, 228] width 333 height 16
click at [158, 369] on div "land tenure by tenancy" at bounding box center [281, 372] width 333 height 16
click at [304, 388] on label "land tenure by tenancy" at bounding box center [262, 373] width 390 height 44
click at [1051, 714] on div "Next Question" at bounding box center [1078, 722] width 99 height 25
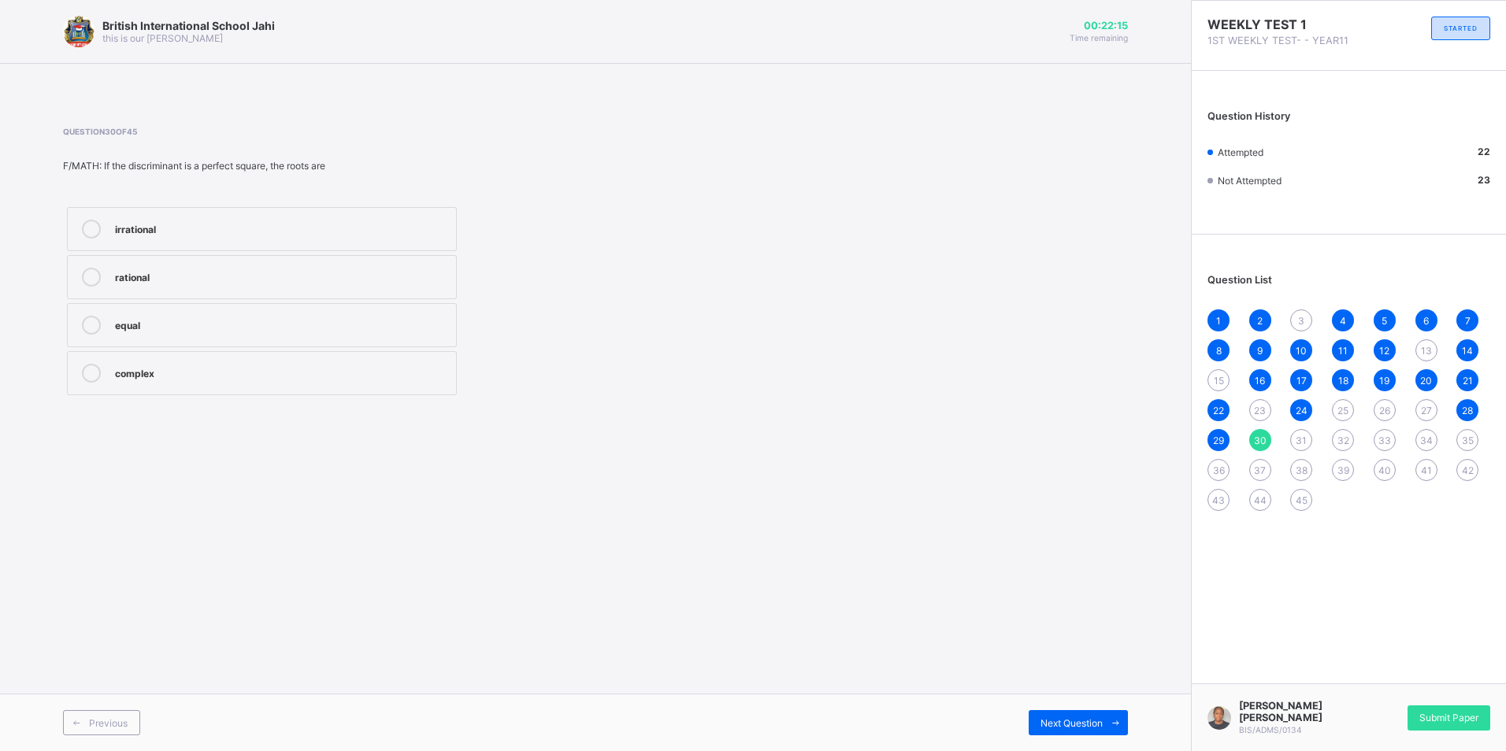
click at [217, 333] on div "equal" at bounding box center [281, 325] width 333 height 19
click at [1081, 725] on span "Next Question" at bounding box center [1071, 724] width 62 height 12
click at [219, 334] on div "4.91×10-6" at bounding box center [281, 325] width 333 height 19
click at [1067, 720] on span "Next Question" at bounding box center [1071, 724] width 62 height 12
drag, startPoint x: 225, startPoint y: 224, endPoint x: 303, endPoint y: 271, distance: 90.8
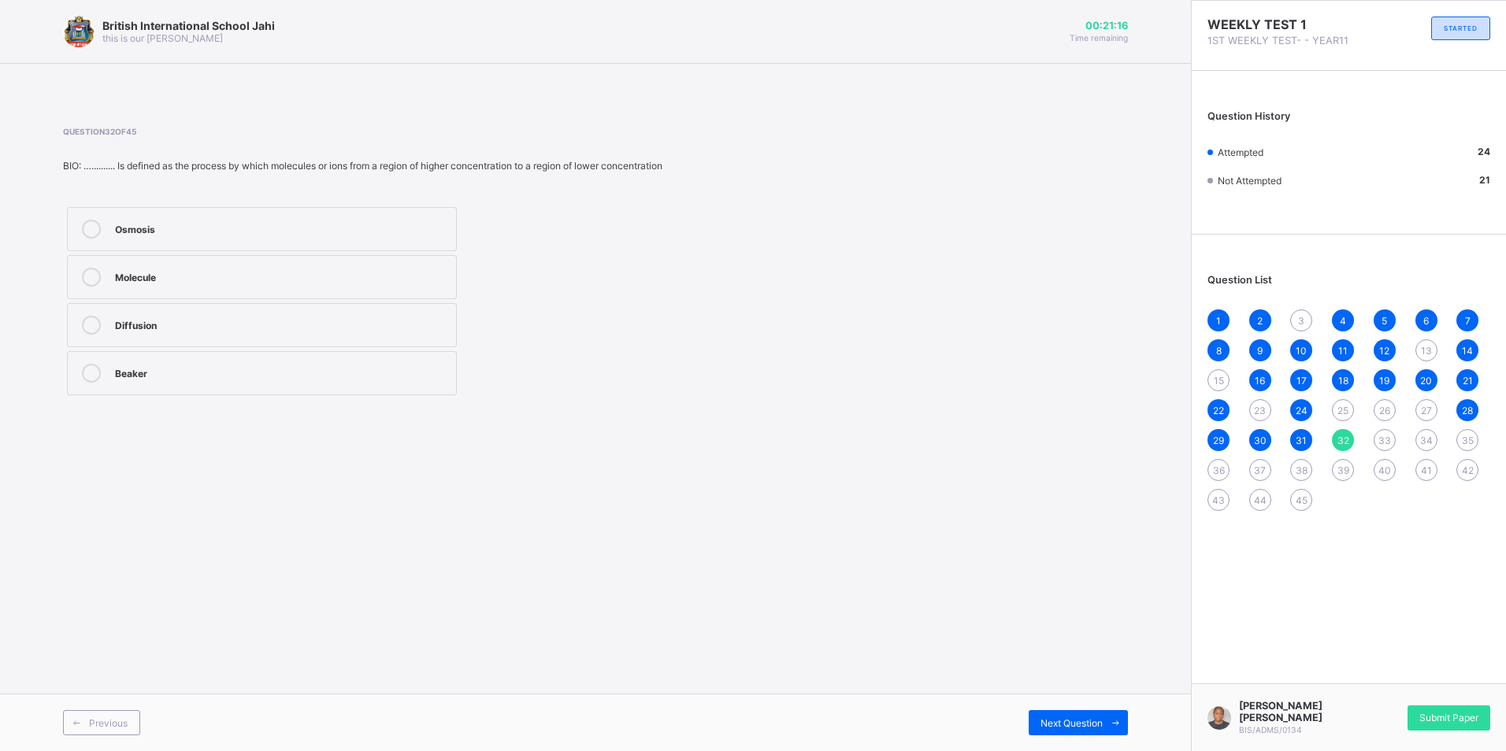
click at [227, 228] on div "Osmosis" at bounding box center [281, 228] width 333 height 16
click at [1058, 722] on span "Next Question" at bounding box center [1071, 724] width 62 height 12
click at [303, 387] on label "7 Groups and 8Periods" at bounding box center [262, 373] width 390 height 44
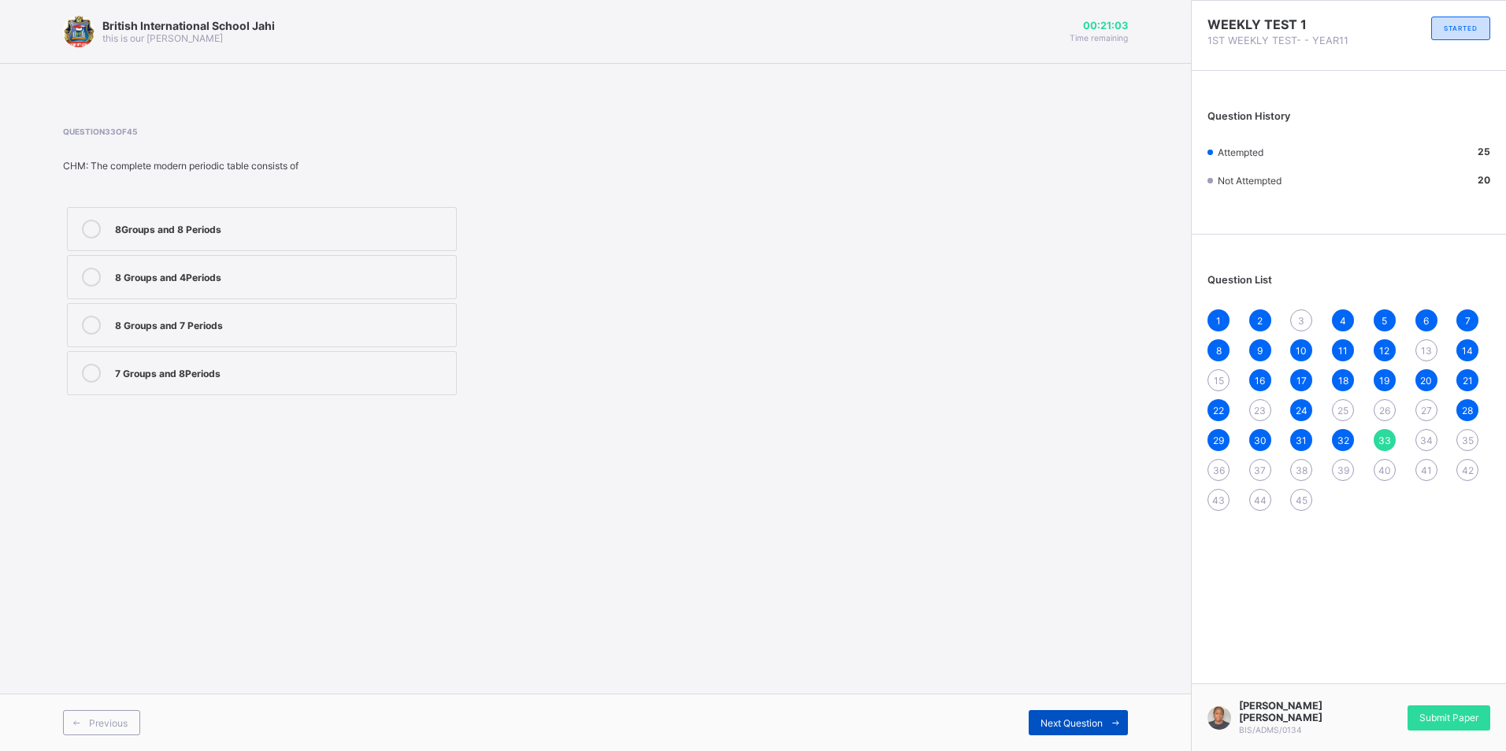
click at [1040, 717] on div "Next Question" at bounding box center [1078, 722] width 99 height 25
drag, startPoint x: 333, startPoint y: 331, endPoint x: 373, endPoint y: 353, distance: 45.1
click at [342, 338] on label "Animal" at bounding box center [262, 325] width 390 height 44
click at [1066, 724] on span "Next Question" at bounding box center [1071, 724] width 62 height 12
drag, startPoint x: 317, startPoint y: 296, endPoint x: 325, endPoint y: 299, distance: 9.0
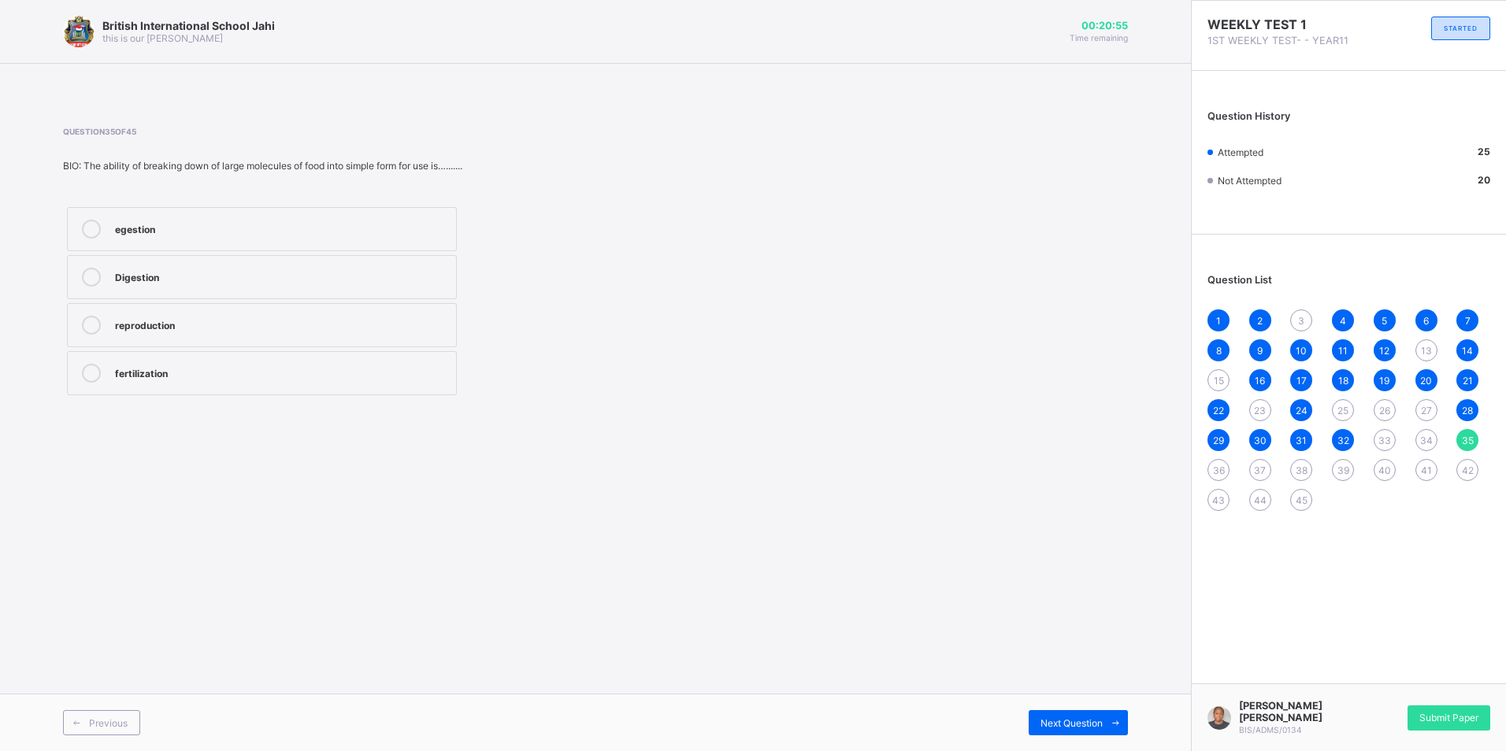
click at [325, 299] on label "Digestion" at bounding box center [262, 277] width 390 height 44
click at [1043, 721] on span "Next Question" at bounding box center [1071, 724] width 62 height 12
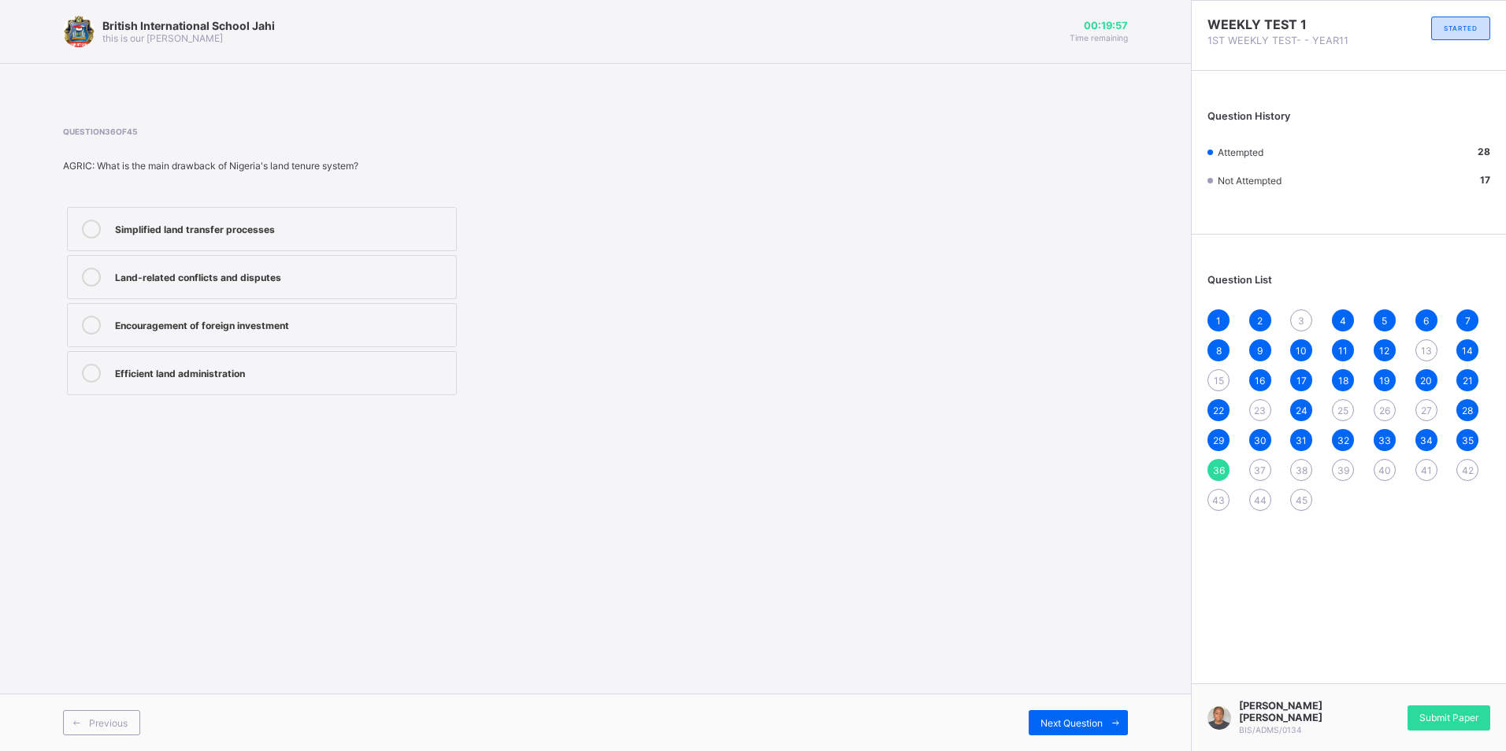
click at [366, 266] on label "Land-related conflicts and disputes" at bounding box center [262, 277] width 390 height 44
click at [1078, 721] on span "Next Question" at bounding box center [1071, 724] width 62 height 12
click at [350, 332] on div "Database" at bounding box center [281, 325] width 333 height 19
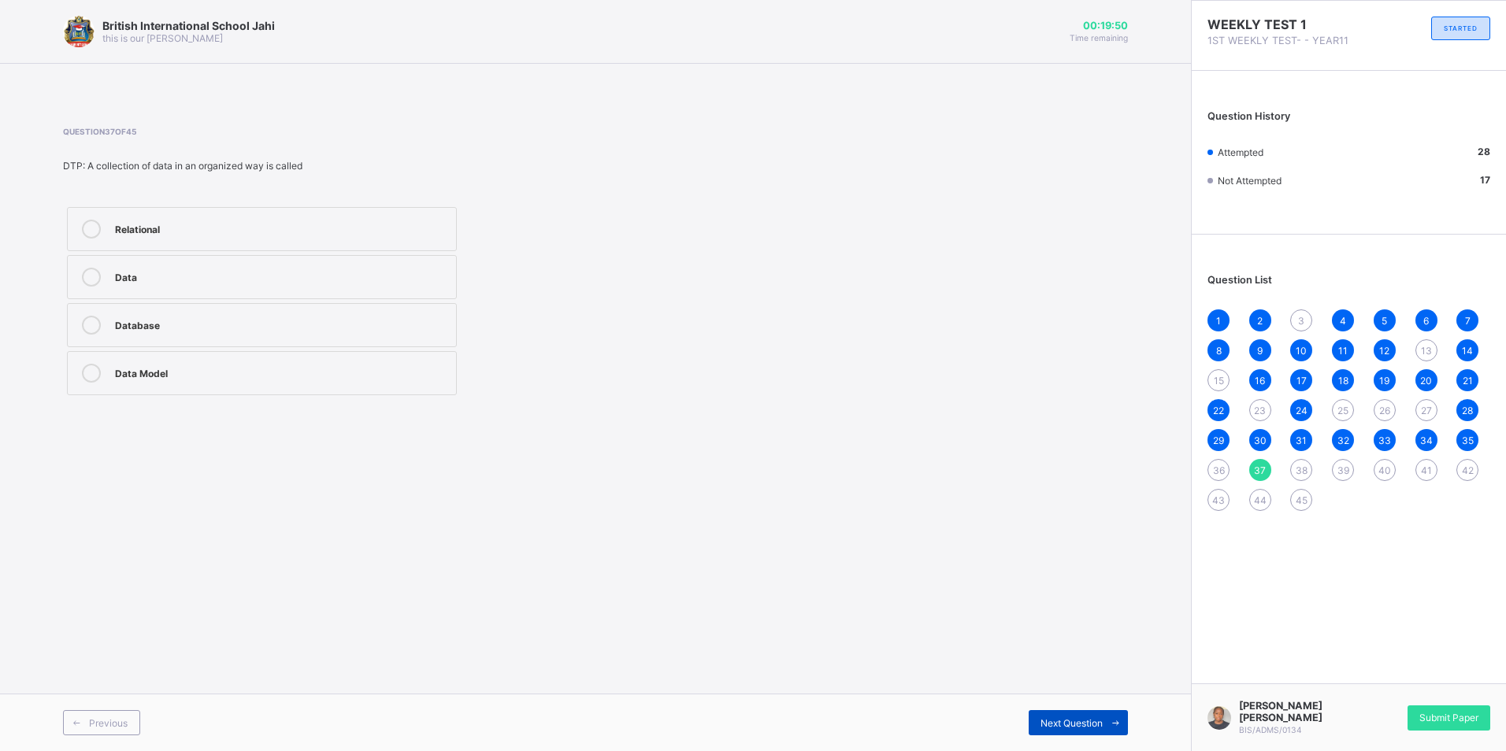
click at [1042, 732] on div "Next Question" at bounding box center [1078, 722] width 99 height 25
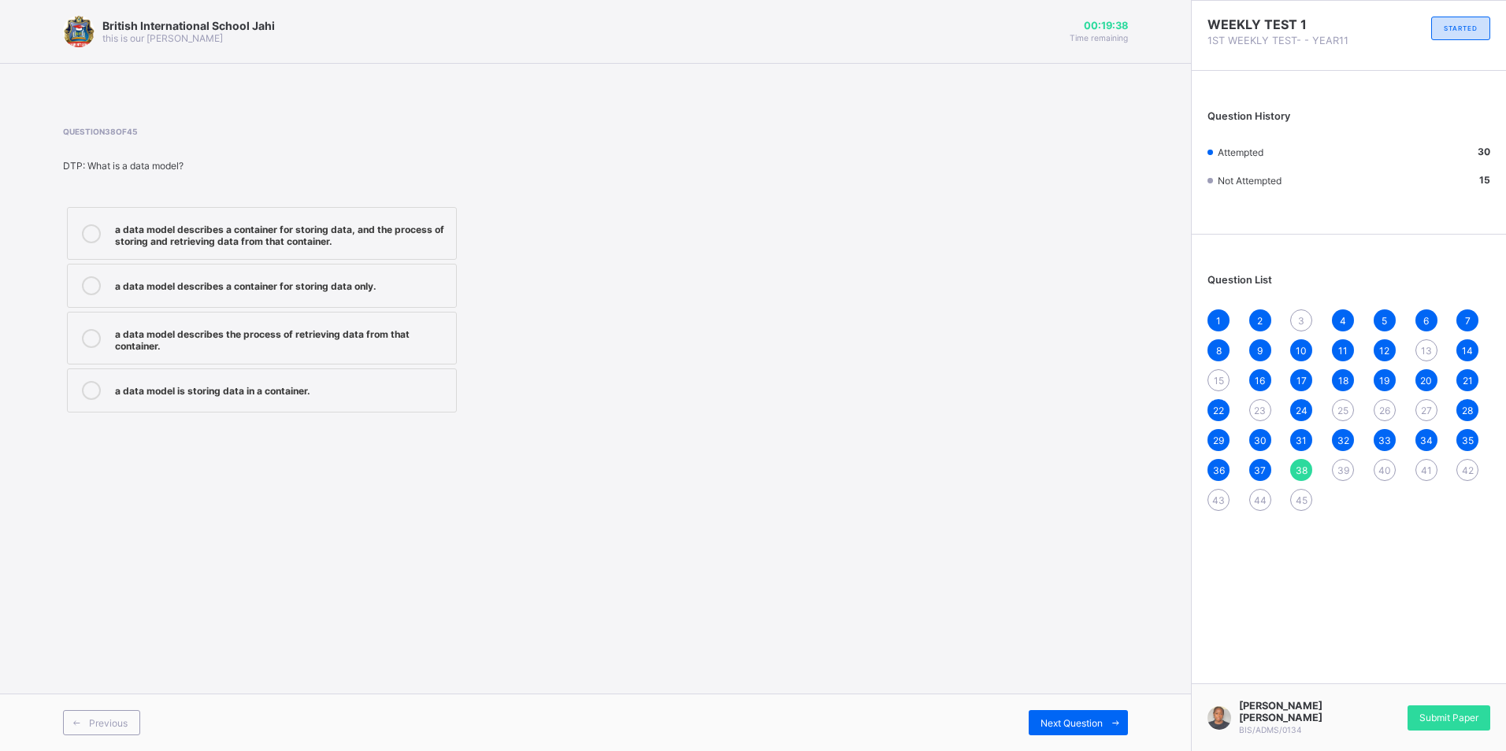
click at [412, 228] on div "a data model describes a container for storing data, and the process of storing…" at bounding box center [281, 234] width 333 height 28
click at [1102, 729] on span "Next Question" at bounding box center [1071, 724] width 62 height 12
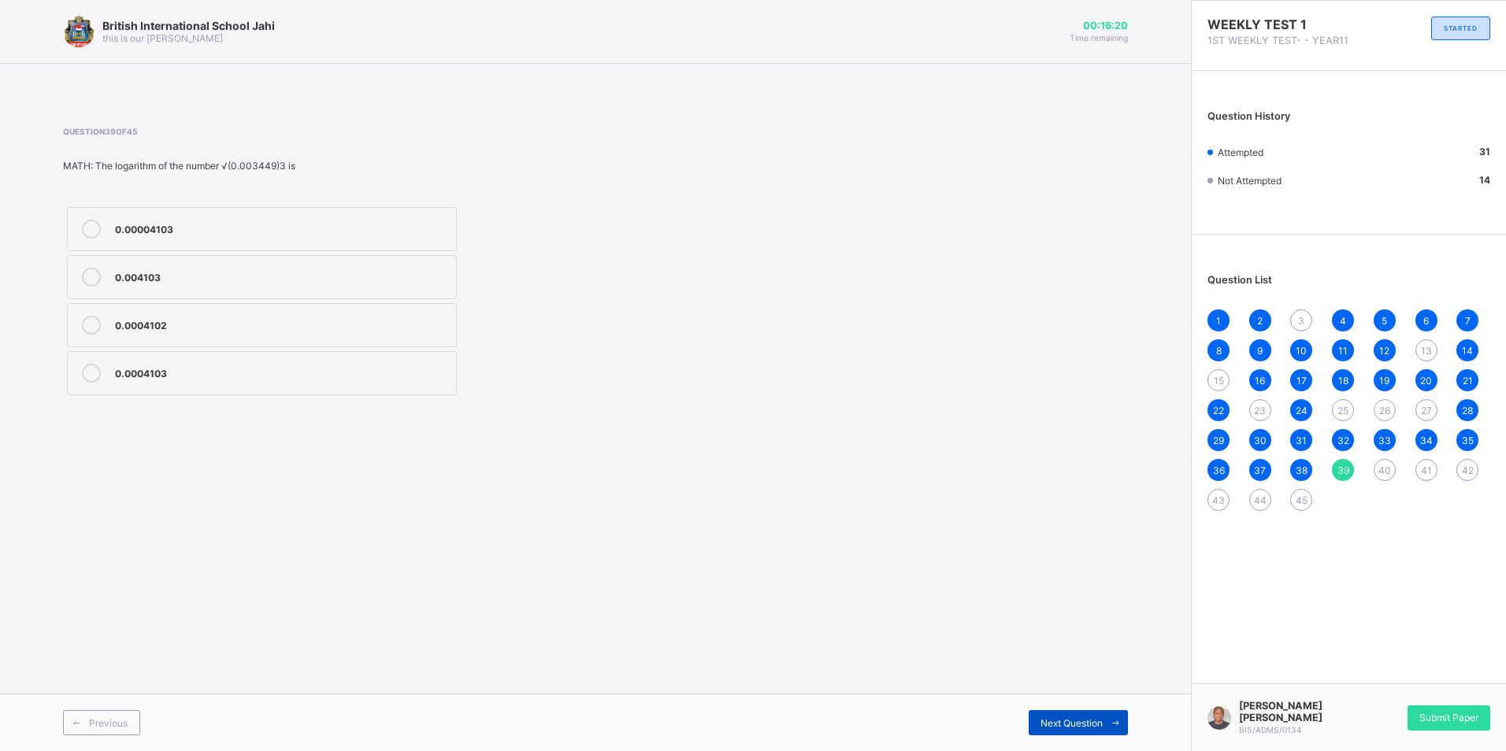
click at [1071, 715] on div "Next Question" at bounding box center [1078, 722] width 99 height 25
click at [352, 379] on div "cut the x-axis at two points" at bounding box center [281, 372] width 333 height 16
click at [1068, 728] on span "Next Question" at bounding box center [1071, 724] width 62 height 12
drag, startPoint x: 267, startPoint y: 279, endPoint x: 320, endPoint y: 306, distance: 59.5
click at [270, 284] on div "gizzard" at bounding box center [281, 277] width 333 height 19
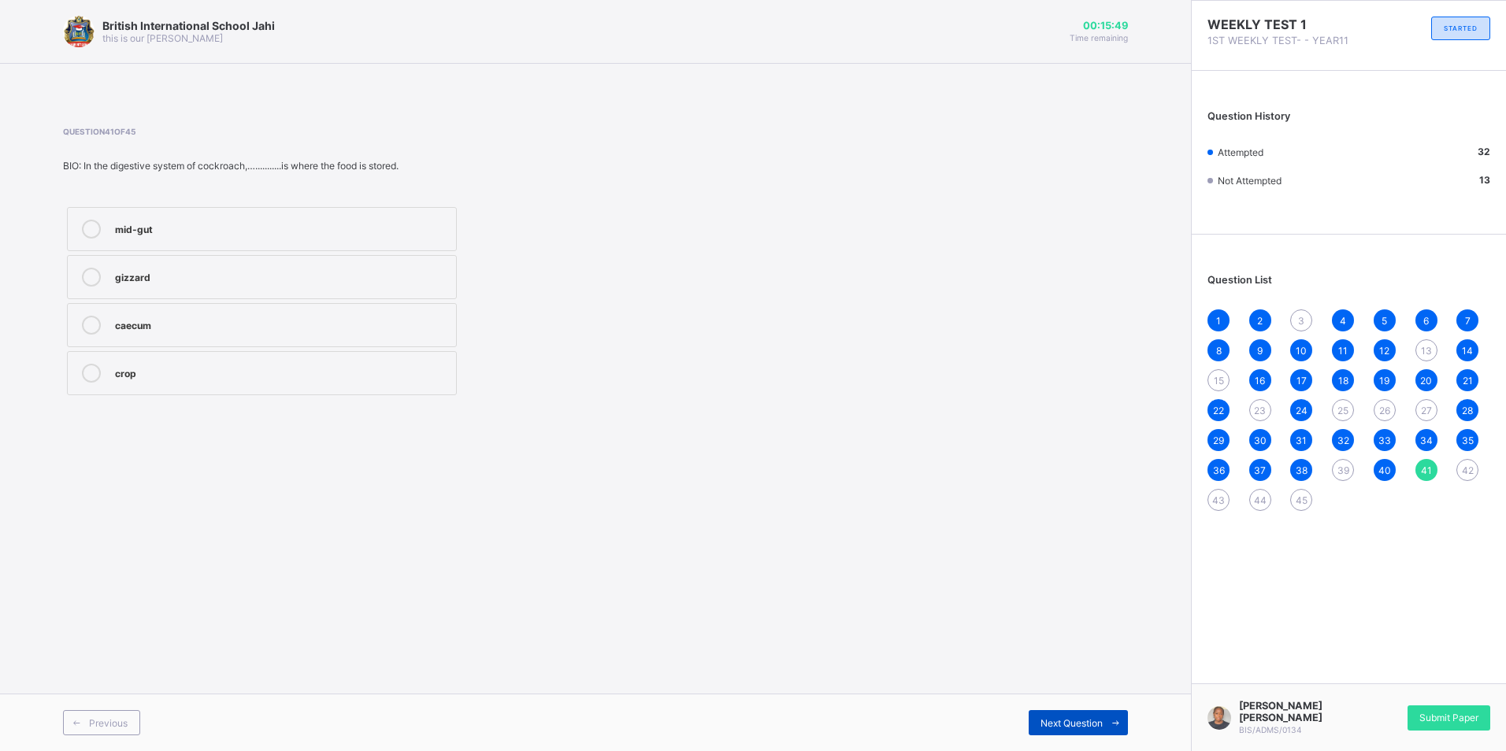
click at [1081, 729] on div "Next Question" at bounding box center [1078, 722] width 99 height 25
click at [382, 283] on div "skin and tongue" at bounding box center [281, 276] width 333 height 16
click at [1051, 721] on span "Next Question" at bounding box center [1071, 724] width 62 height 12
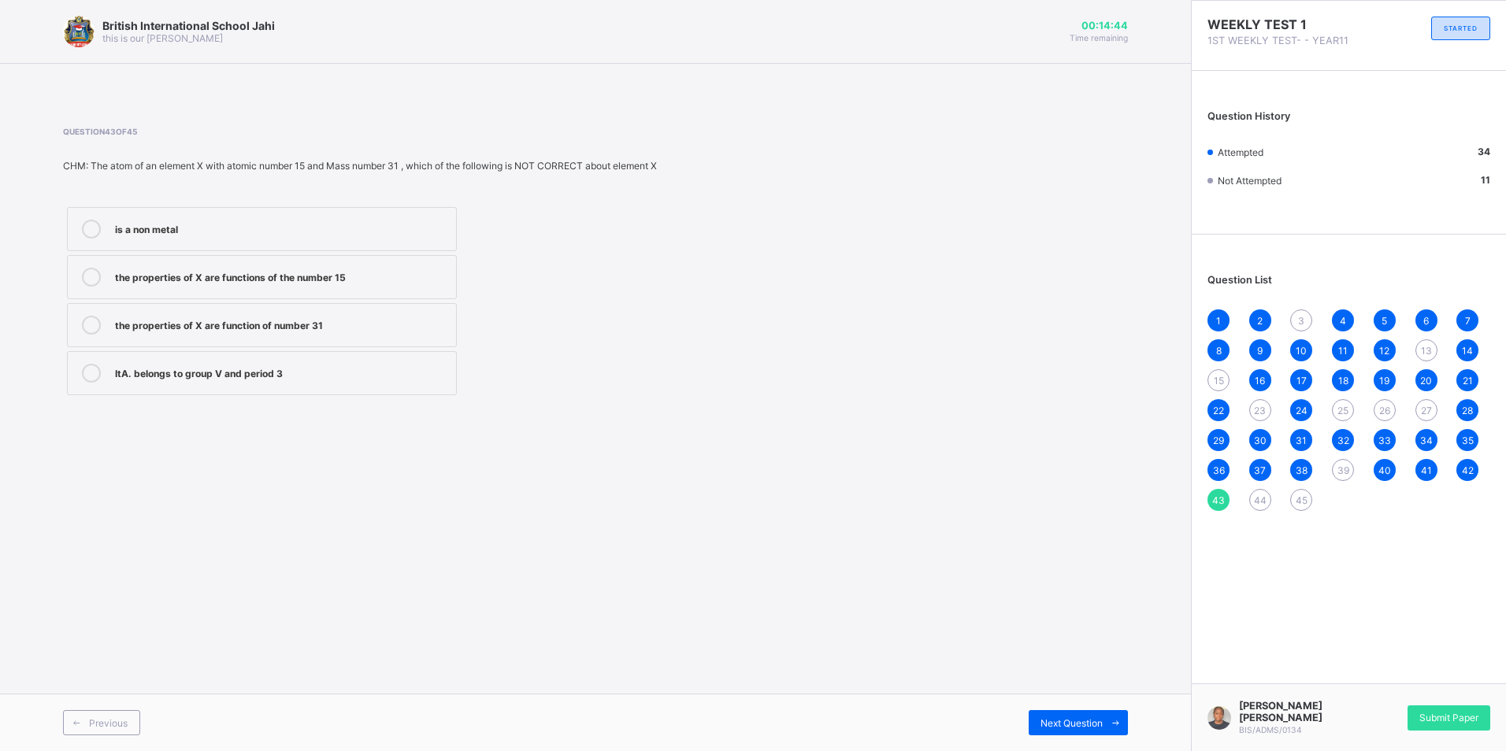
click at [184, 373] on div "ItA. belongs to group V and period 3" at bounding box center [281, 372] width 333 height 16
click at [1106, 718] on span at bounding box center [1115, 722] width 25 height 25
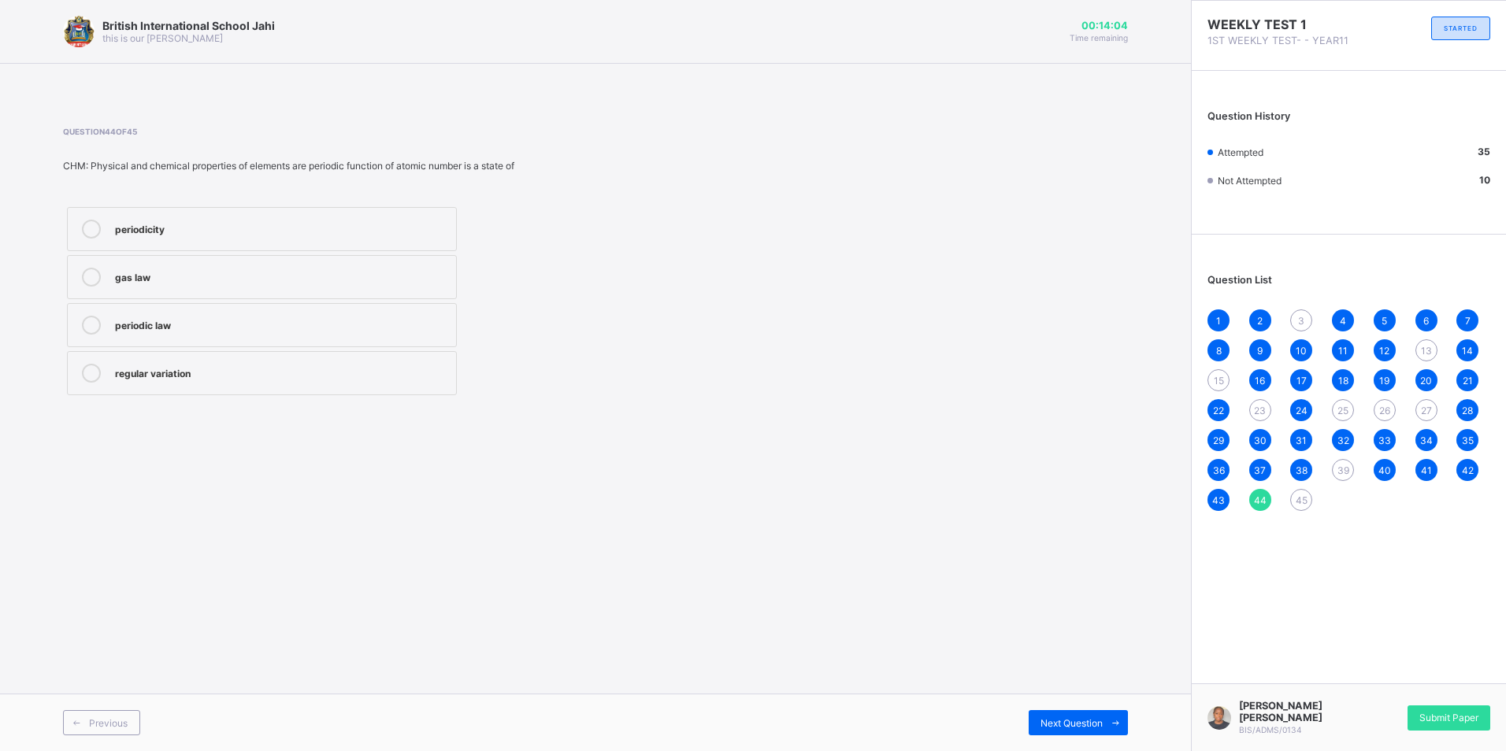
click at [369, 218] on label "periodicity" at bounding box center [262, 229] width 390 height 44
click at [1040, 723] on span "Next Question" at bounding box center [1071, 724] width 62 height 12
click at [1214, 384] on span "15" at bounding box center [1219, 381] width 10 height 12
click at [1265, 421] on div "1 2 3 4 5 6 7 8 9 10 11 12 13 14 15 16 17 18 19 20 21 22 23 24 25 26 27 28 29 3…" at bounding box center [1348, 411] width 283 height 202
click at [1264, 414] on span "23" at bounding box center [1260, 411] width 12 height 12
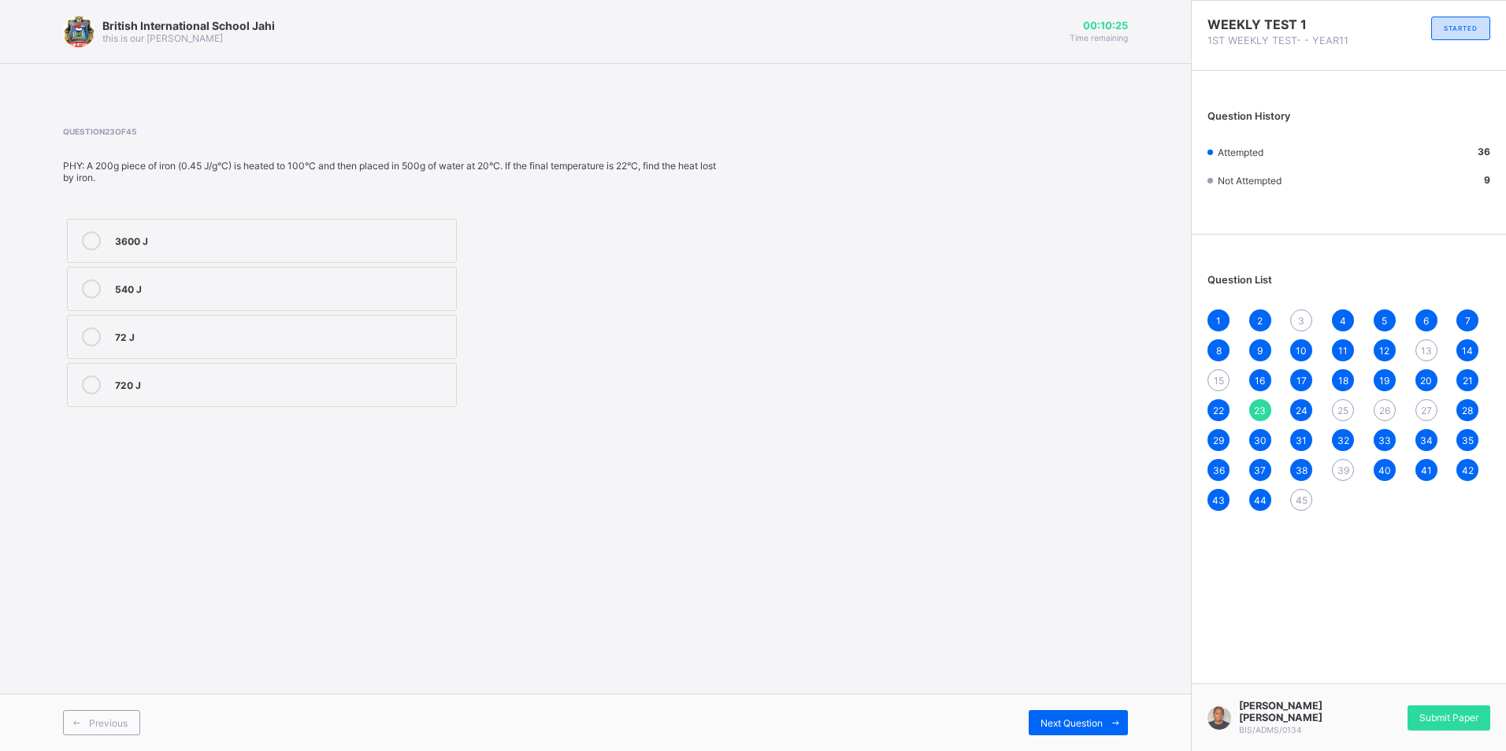
click at [1341, 410] on span "25" at bounding box center [1342, 411] width 11 height 12
click at [1385, 410] on span "26" at bounding box center [1384, 411] width 11 height 12
click at [1425, 410] on span "27" at bounding box center [1426, 411] width 11 height 12
click at [1344, 323] on span "4" at bounding box center [1343, 321] width 6 height 12
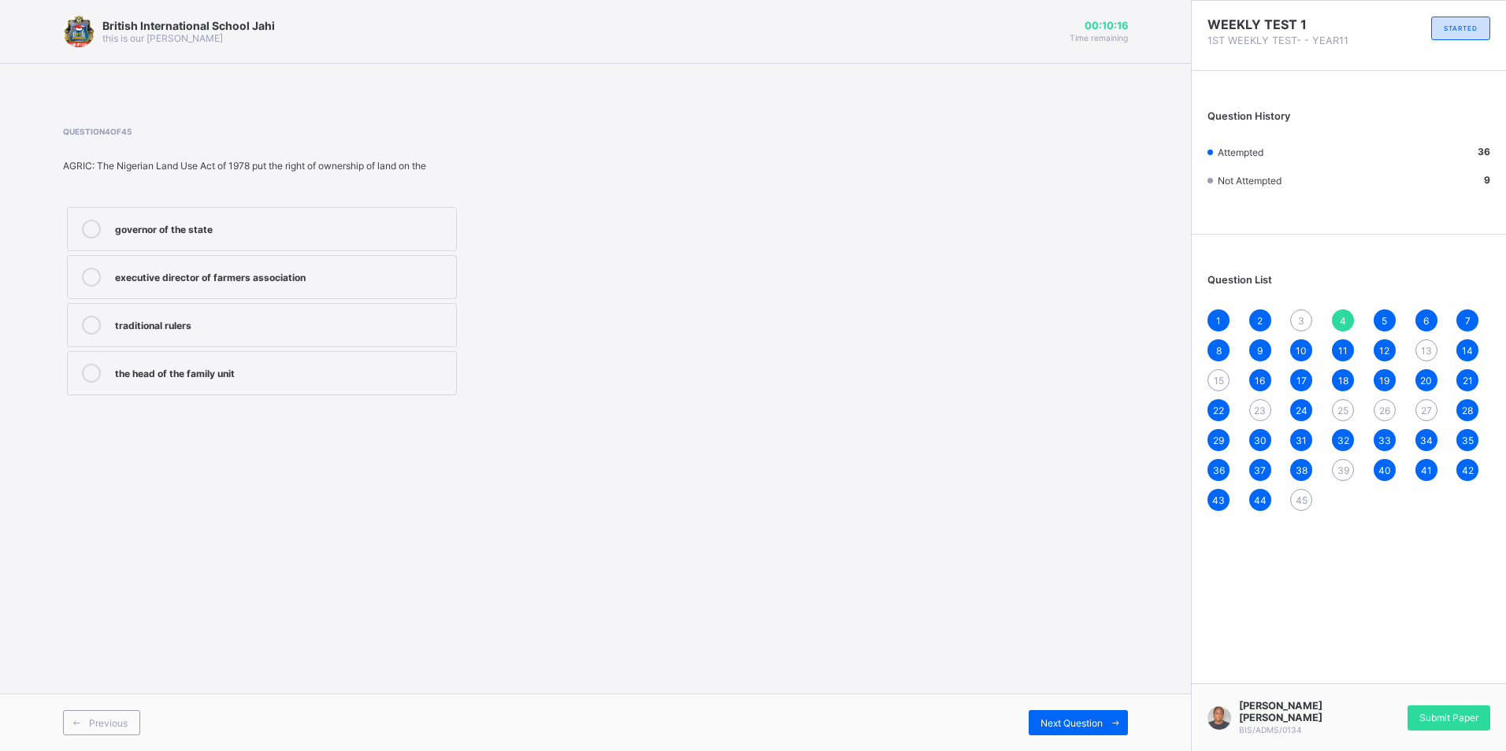
click at [1254, 317] on div "2" at bounding box center [1260, 321] width 22 height 22
click at [1222, 316] on div "1" at bounding box center [1218, 321] width 22 height 22
drag, startPoint x: 1381, startPoint y: 328, endPoint x: 1390, endPoint y: 321, distance: 11.2
click at [1382, 328] on div "5" at bounding box center [1385, 321] width 22 height 22
click at [1425, 331] on div "6" at bounding box center [1426, 321] width 22 height 22
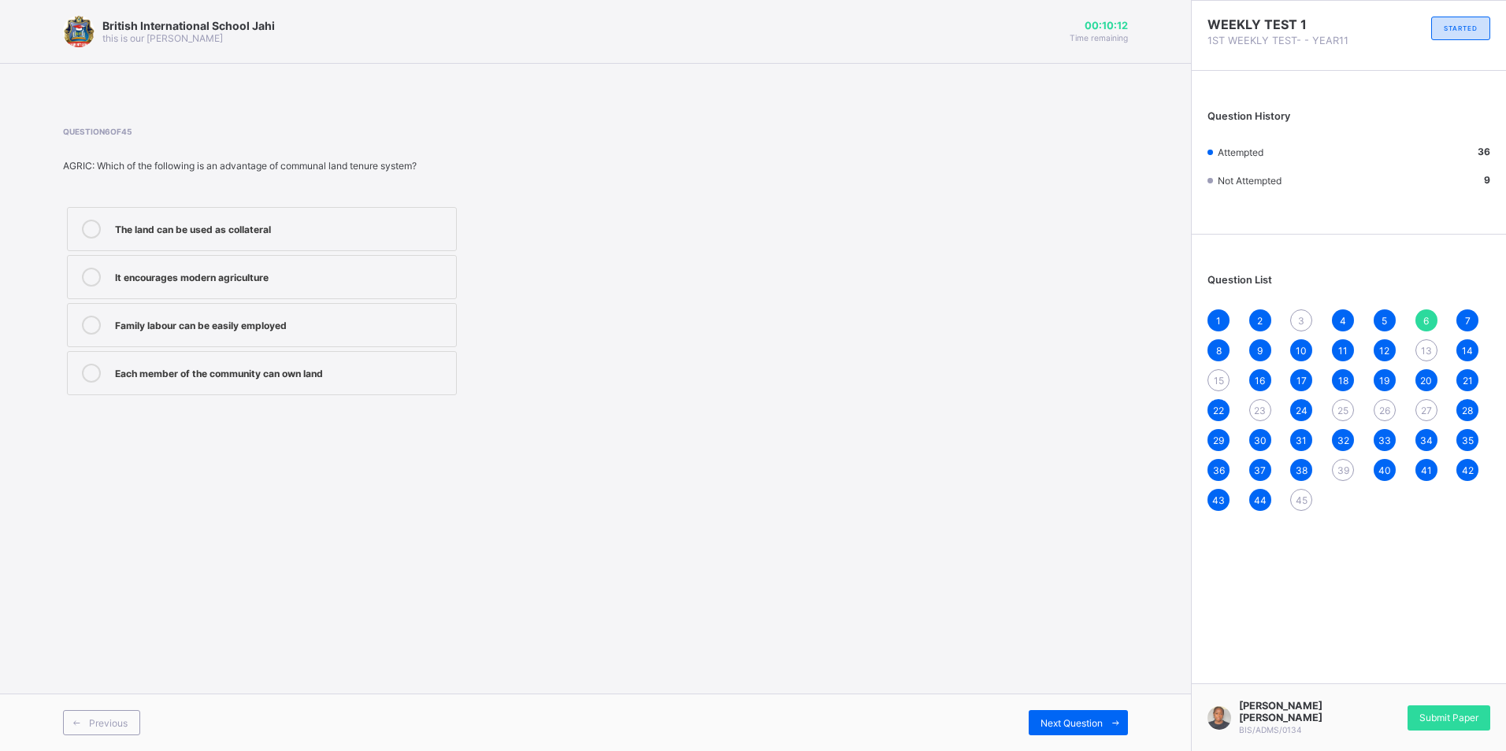
click at [1463, 320] on div "7" at bounding box center [1467, 321] width 22 height 22
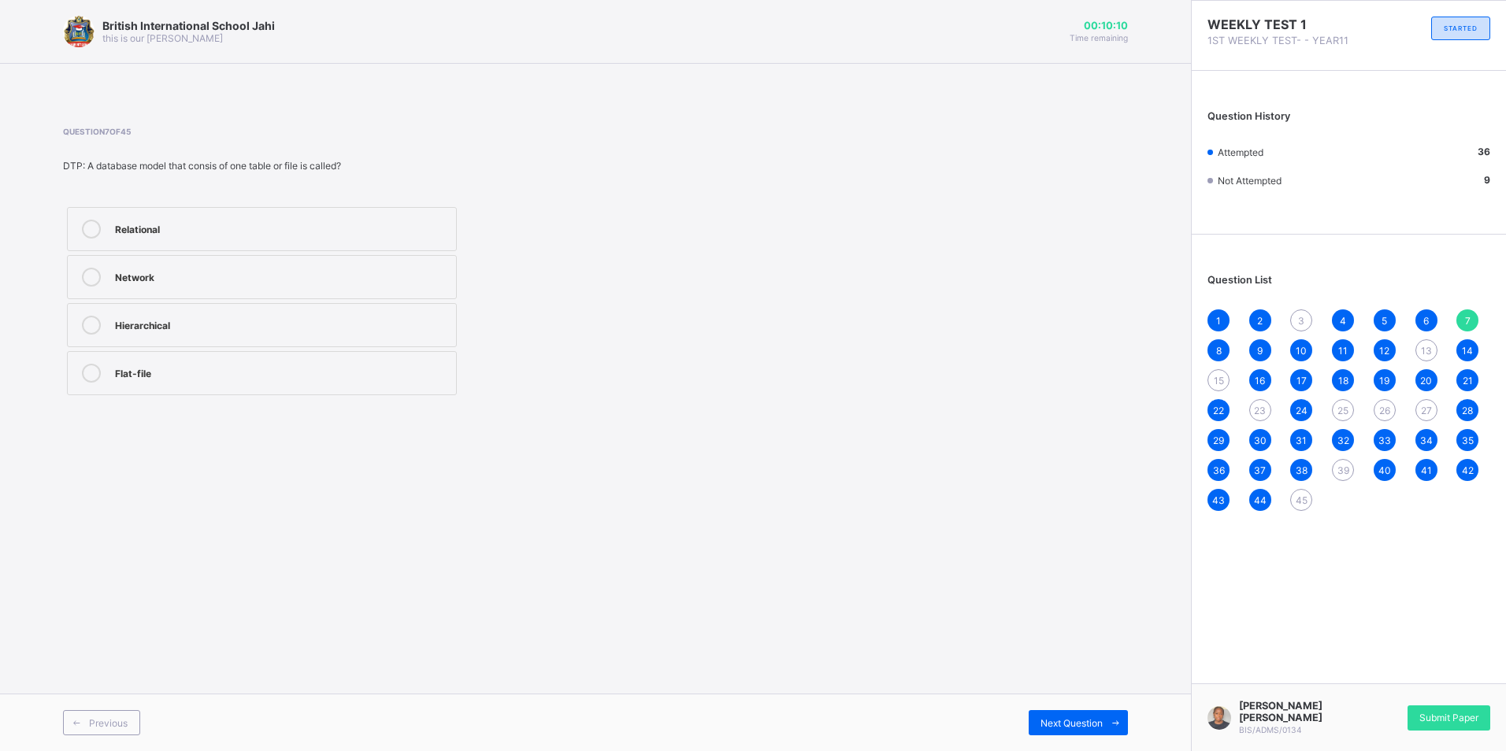
click at [1218, 349] on span "8" at bounding box center [1219, 351] width 6 height 12
click at [1280, 347] on div "1 2 3 4 5 6 7 8 9 10 11 12 13 14 15 16 17 18 19 20 21 22 23 24 25 26 27 28 29 3…" at bounding box center [1348, 411] width 283 height 202
click at [1265, 352] on div "9" at bounding box center [1260, 350] width 22 height 22
click at [1426, 352] on span "13" at bounding box center [1426, 351] width 11 height 12
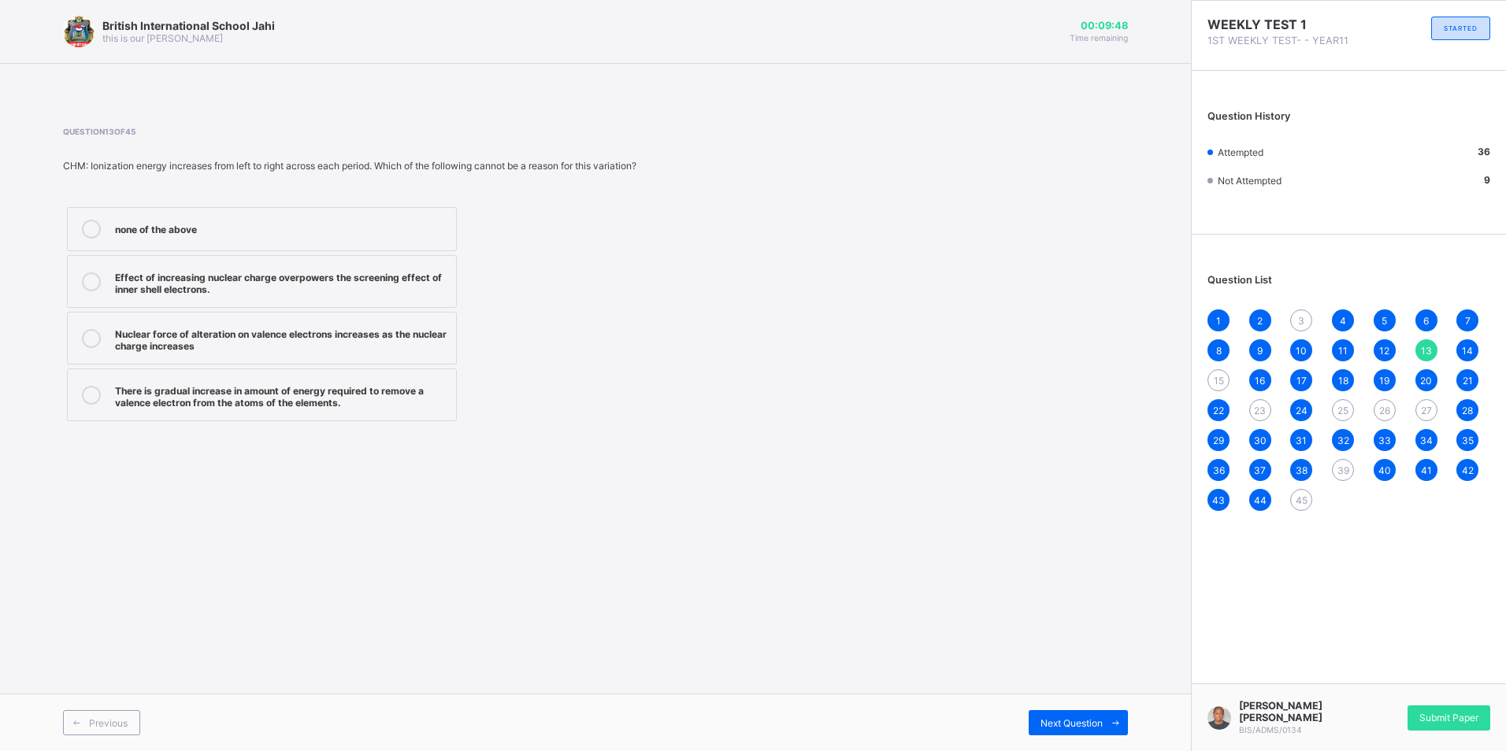
click at [1429, 407] on span "27" at bounding box center [1426, 411] width 11 height 12
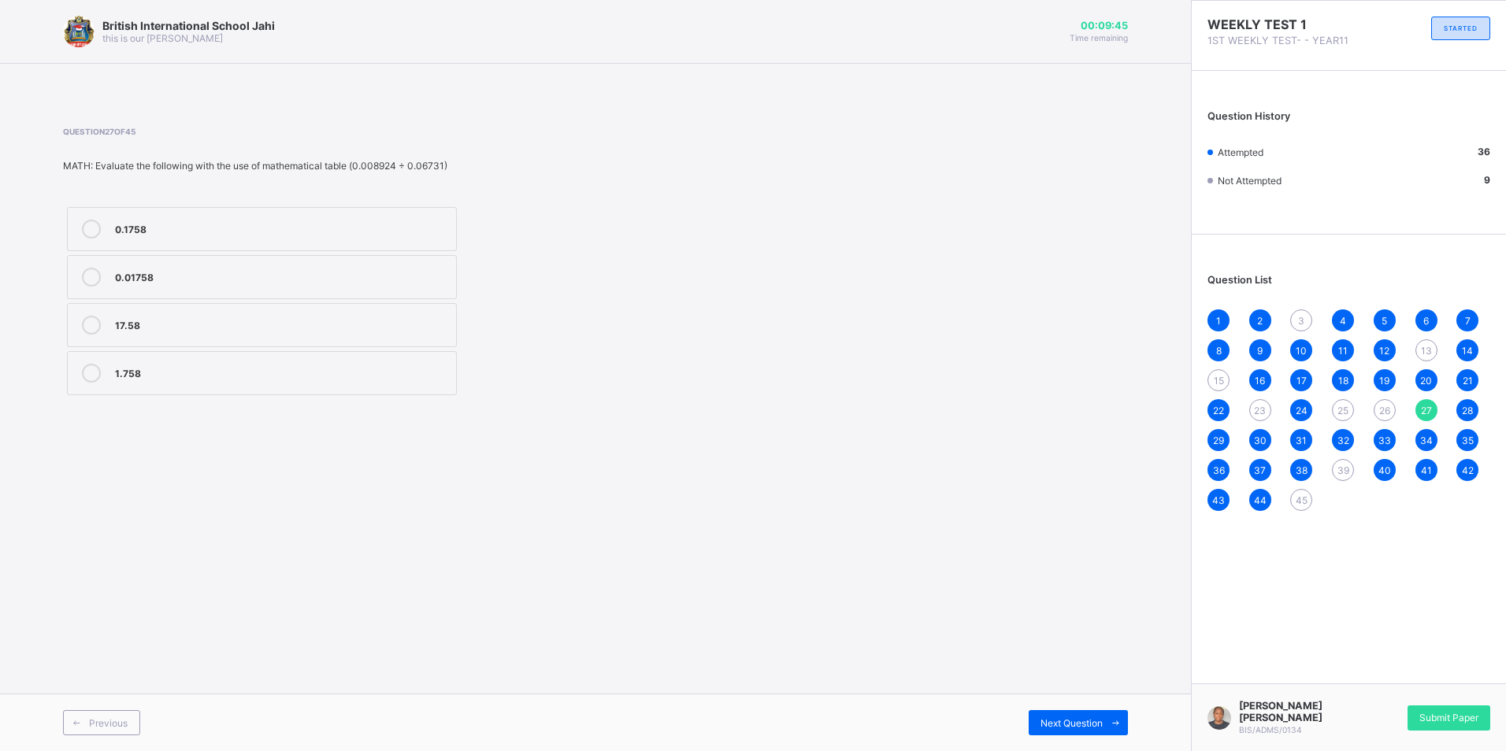
click at [1300, 495] on span "45" at bounding box center [1302, 501] width 12 height 12
click at [1422, 413] on span "27" at bounding box center [1426, 411] width 11 height 12
click at [1353, 453] on div "1 2 3 4 5 6 7 8 9 10 11 12 13 14 15 16 17 18 19 20 21 22 23 24 25 26 27 28 29 3…" at bounding box center [1348, 411] width 283 height 202
click at [1346, 474] on span "39" at bounding box center [1343, 471] width 12 height 12
click at [1434, 350] on div "13" at bounding box center [1426, 350] width 22 height 22
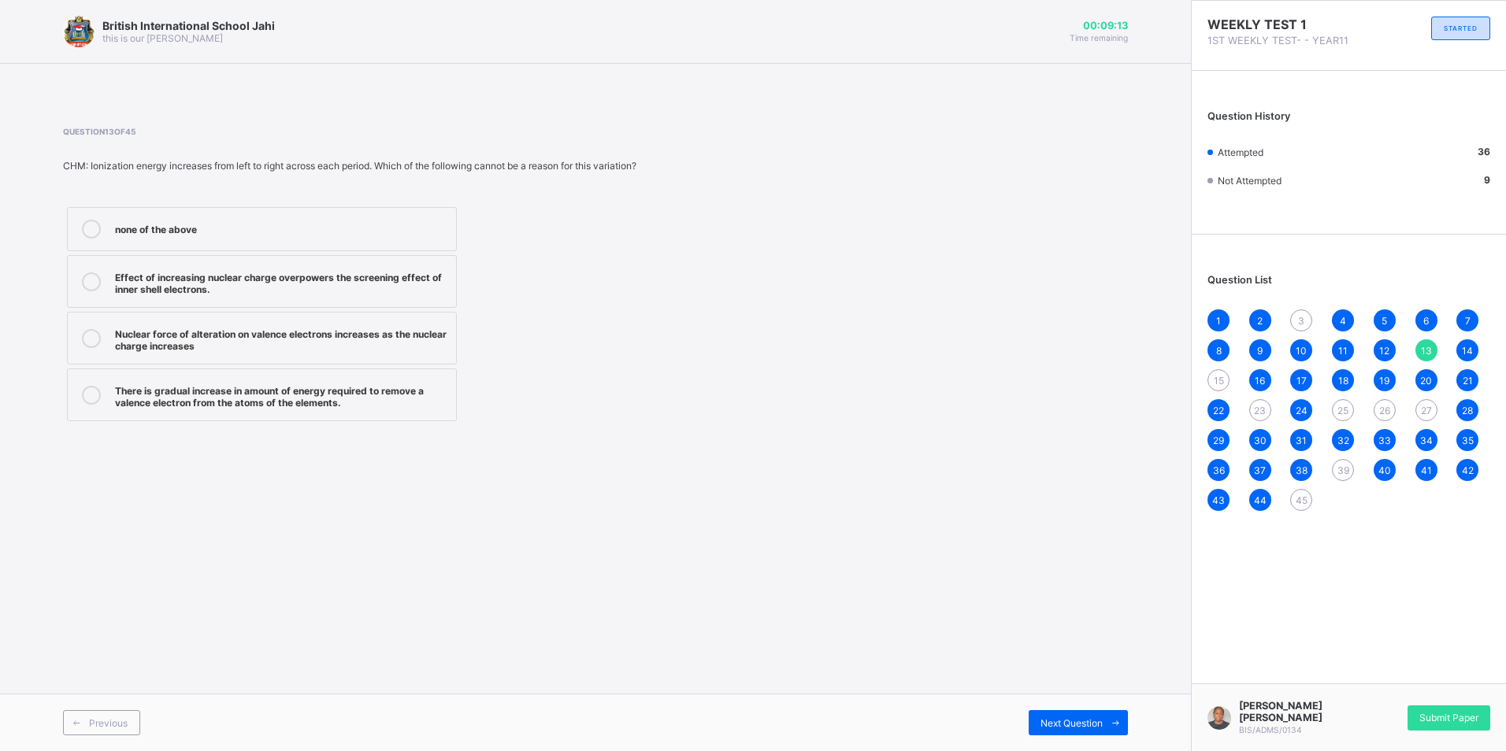
click at [1212, 381] on div "15" at bounding box center [1218, 380] width 22 height 22
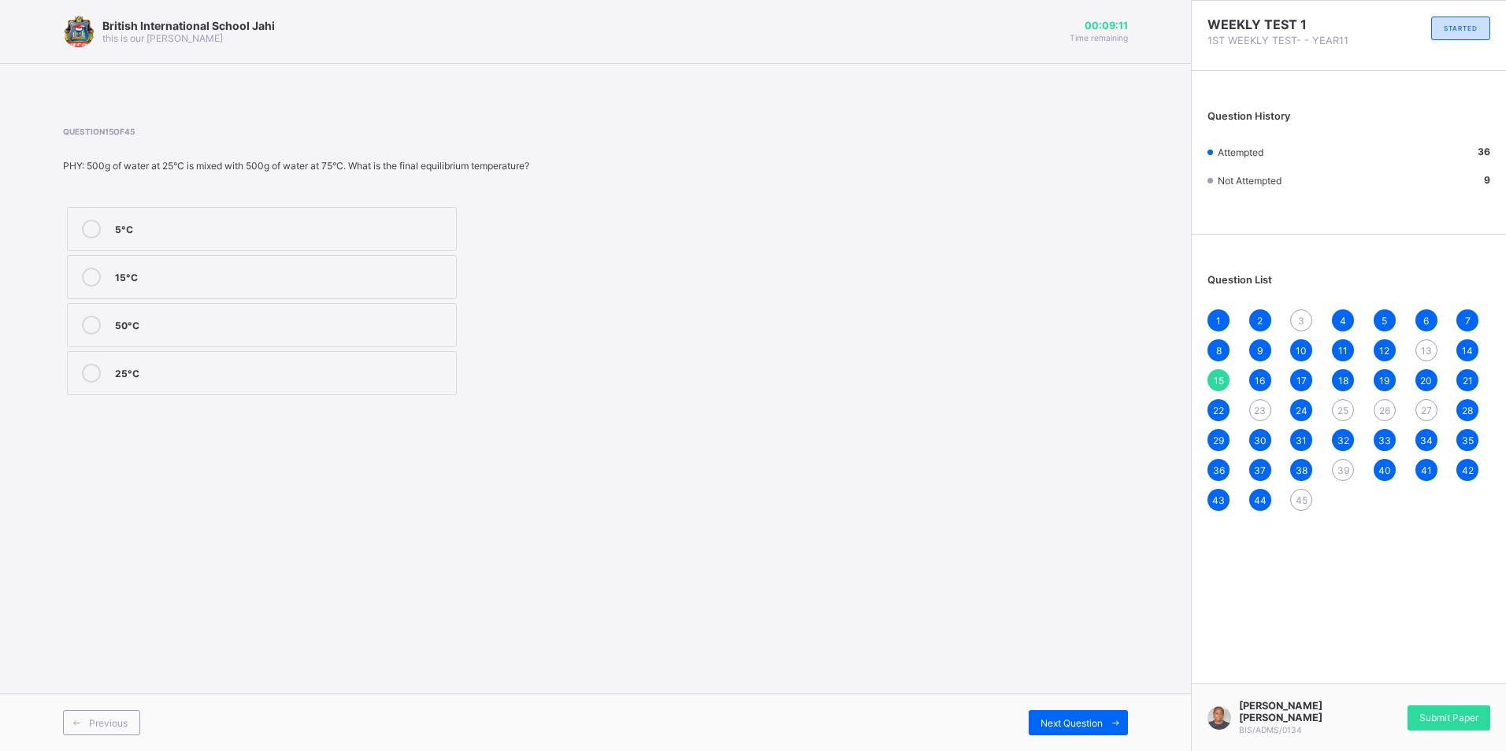
click at [1254, 414] on span "23" at bounding box center [1260, 411] width 12 height 12
drag, startPoint x: 1337, startPoint y: 412, endPoint x: 1324, endPoint y: 411, distance: 13.4
click at [1331, 411] on div "1 2 3 4 5 6 7 8 9 10 11 12 13 14 15 16 17 18 19 20 21 22 23 24 25 26 27 28 29 3…" at bounding box center [1348, 411] width 283 height 202
click at [1339, 402] on div "25" at bounding box center [1343, 410] width 22 height 22
drag, startPoint x: 1339, startPoint y: 402, endPoint x: 1385, endPoint y: 412, distance: 46.6
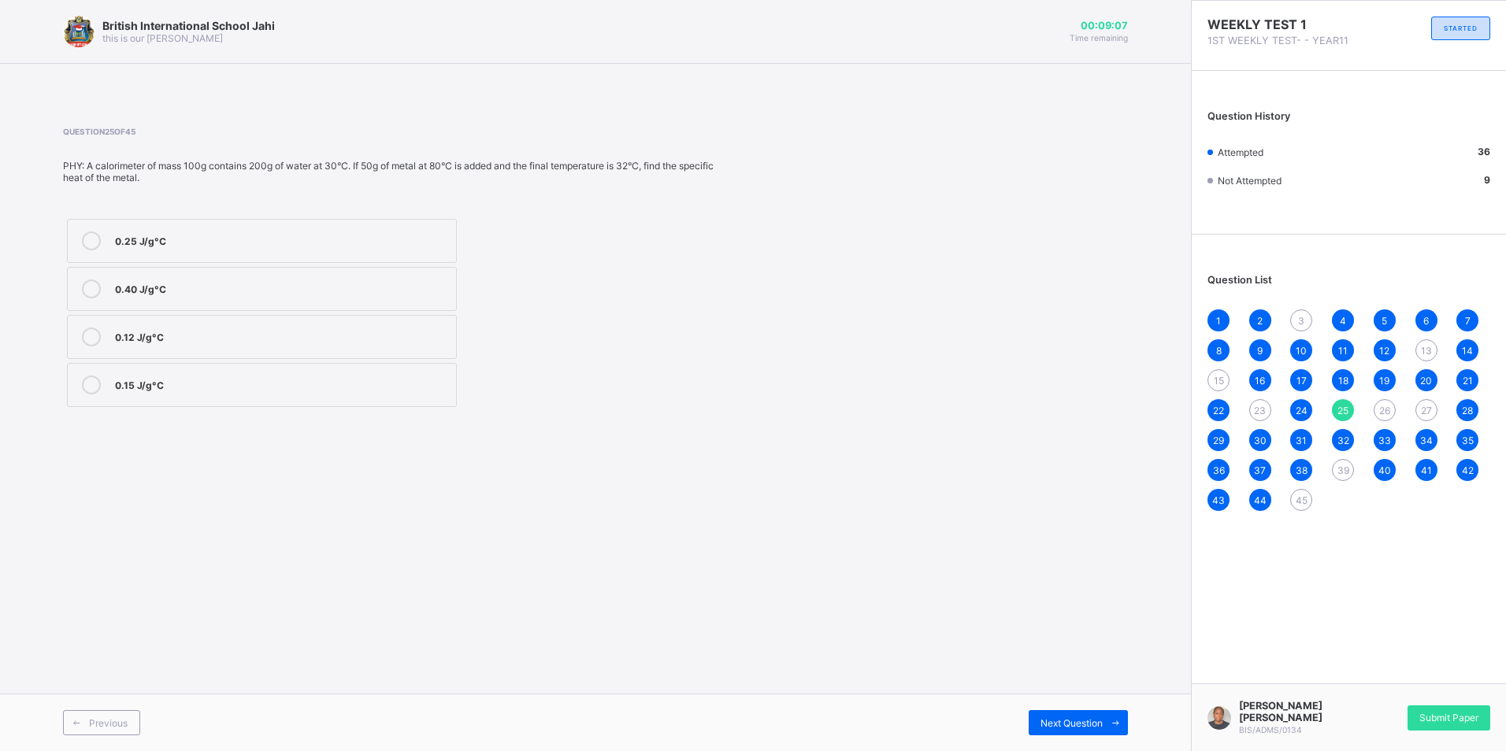
click at [1385, 412] on span "26" at bounding box center [1384, 411] width 11 height 12
click at [1418, 408] on div "27" at bounding box center [1426, 410] width 22 height 22
click at [1301, 498] on span "45" at bounding box center [1302, 501] width 12 height 12
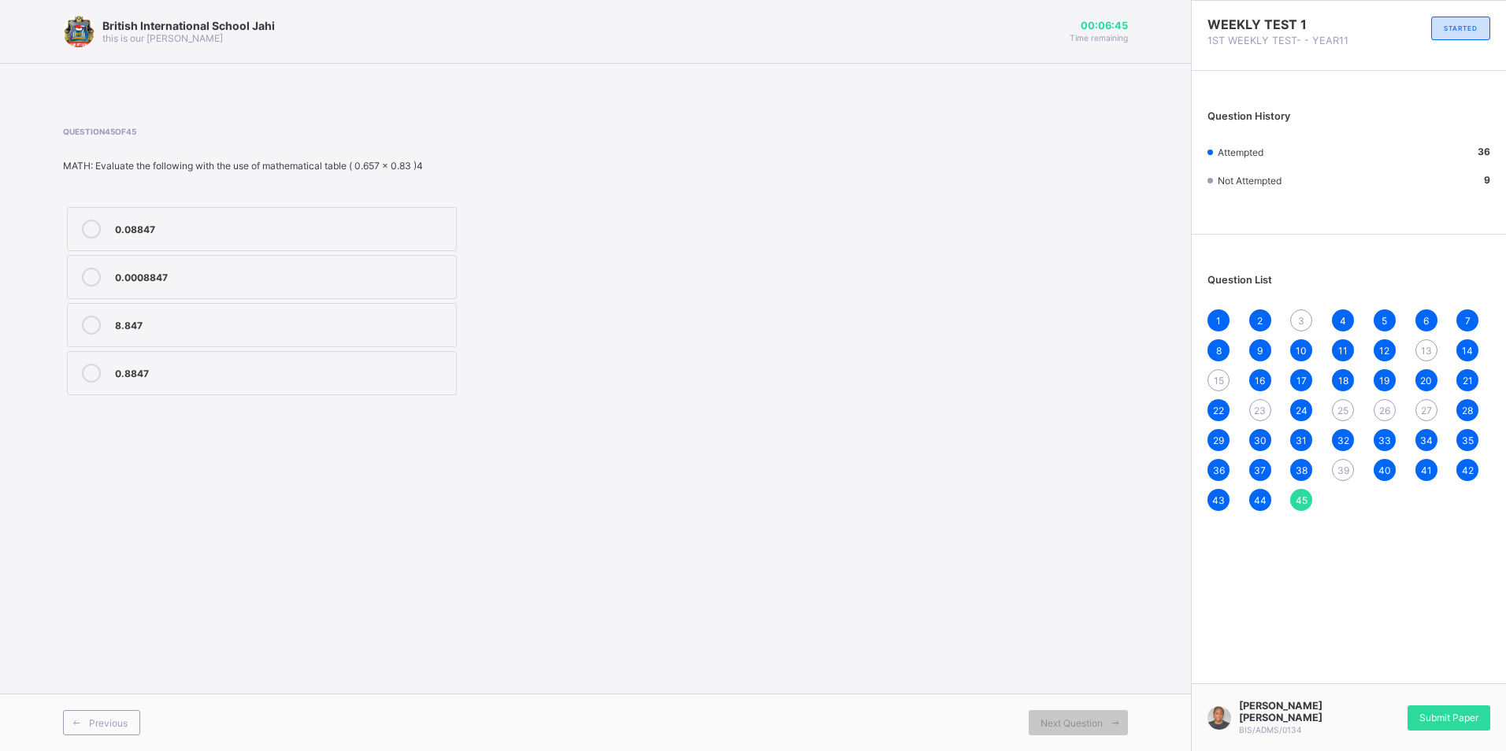
drag, startPoint x: 1118, startPoint y: 467, endPoint x: 1450, endPoint y: 542, distance: 339.9
click at [1131, 465] on div "British International School Jahi this is our [PERSON_NAME] 00:06:45 Time remai…" at bounding box center [595, 375] width 1191 height 751
click at [1337, 467] on span "39" at bounding box center [1343, 471] width 12 height 12
click at [1300, 318] on span "3" at bounding box center [1301, 321] width 6 height 12
click at [1296, 498] on span "45" at bounding box center [1302, 501] width 12 height 12
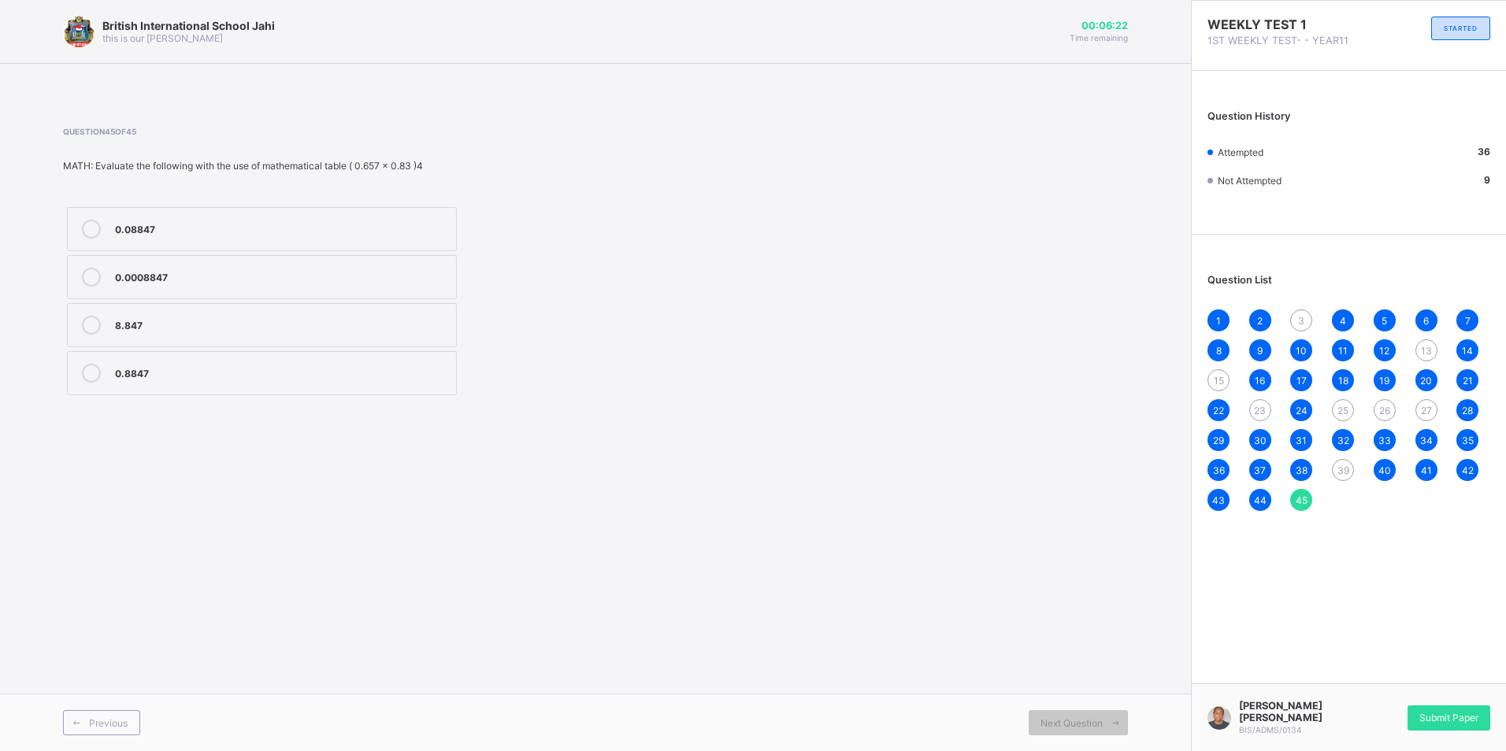
click at [1421, 413] on span "27" at bounding box center [1426, 411] width 11 height 12
click at [1419, 348] on div "13" at bounding box center [1426, 350] width 22 height 22
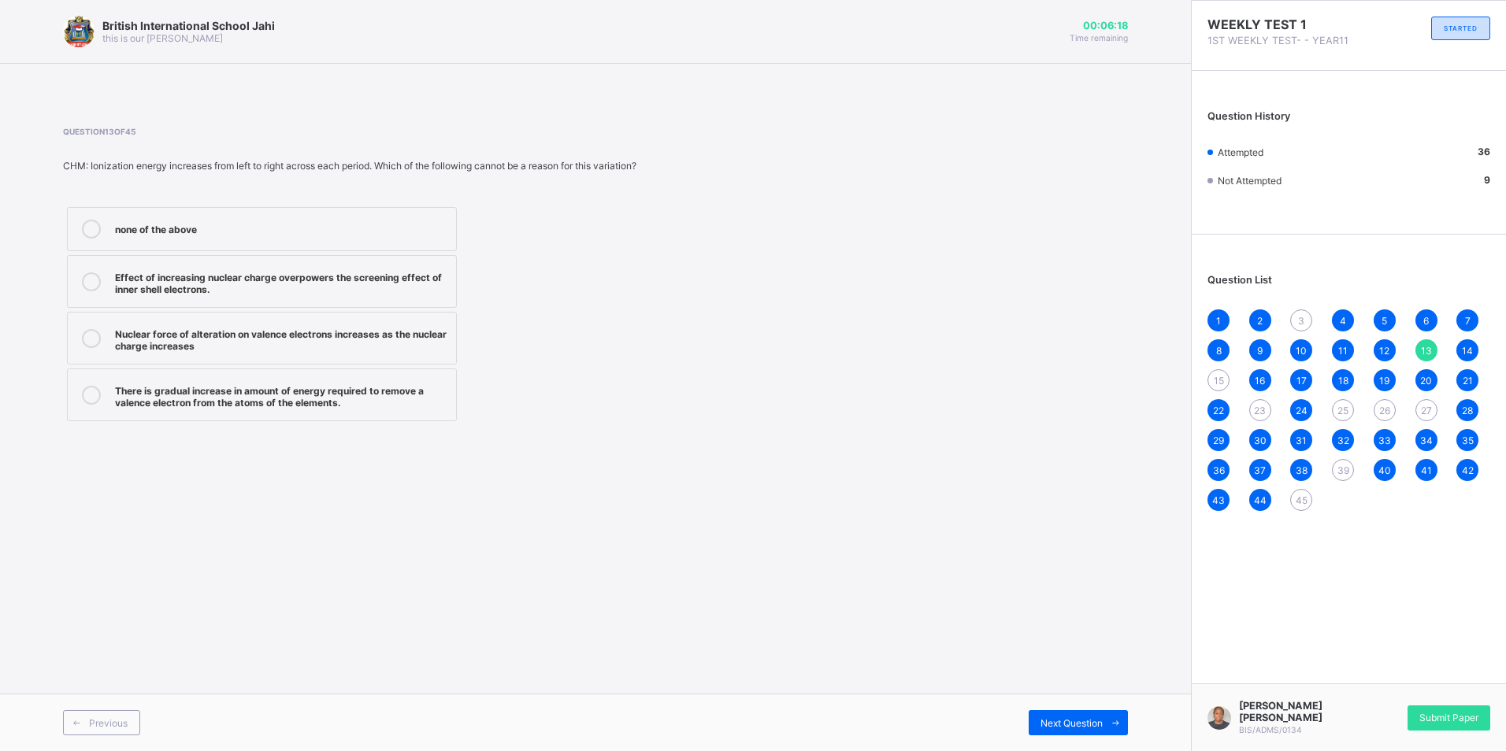
click at [1342, 408] on span "25" at bounding box center [1342, 411] width 11 height 12
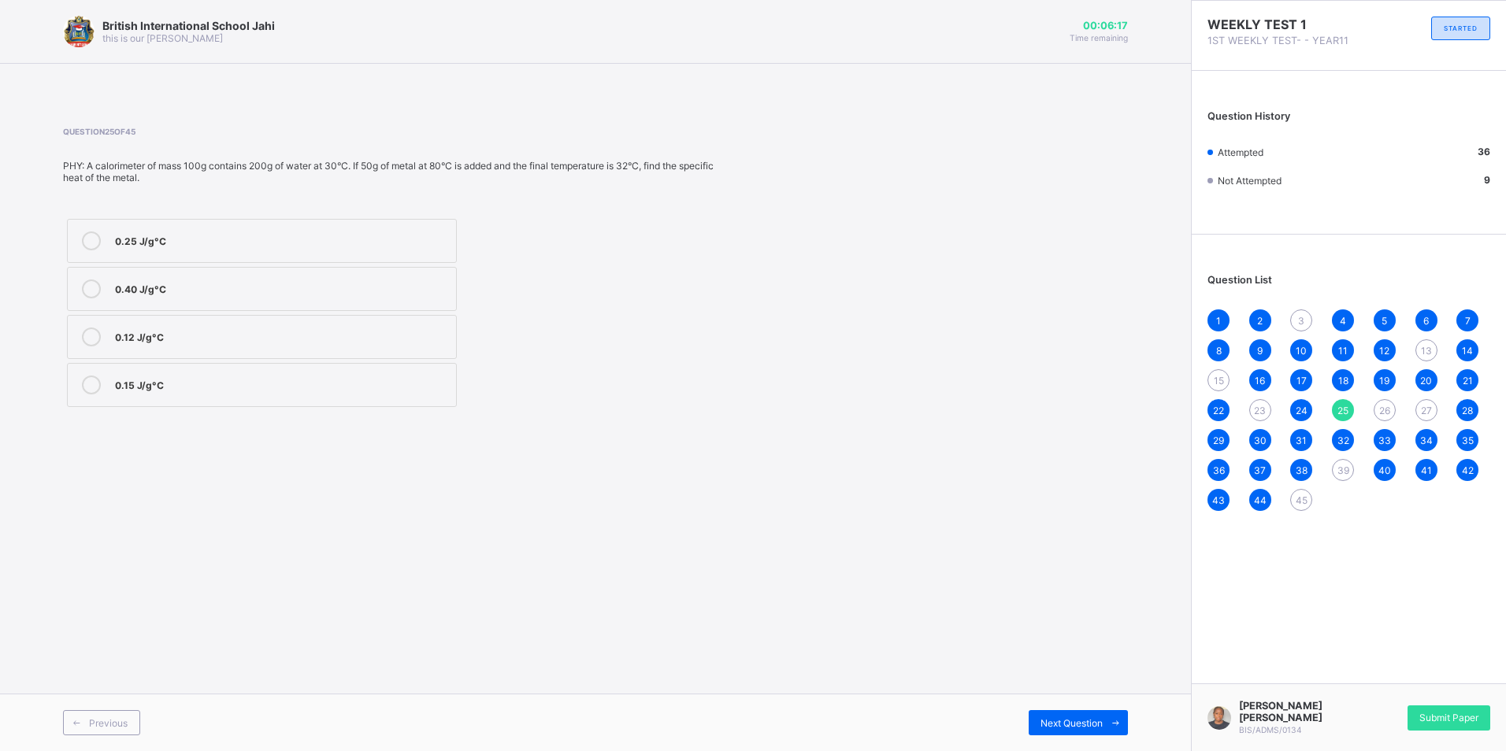
click at [1428, 413] on span "27" at bounding box center [1426, 411] width 11 height 12
click at [1212, 376] on div "15" at bounding box center [1218, 380] width 22 height 22
click at [1253, 402] on div "23" at bounding box center [1260, 410] width 22 height 22
click at [1344, 465] on span "39" at bounding box center [1343, 471] width 12 height 12
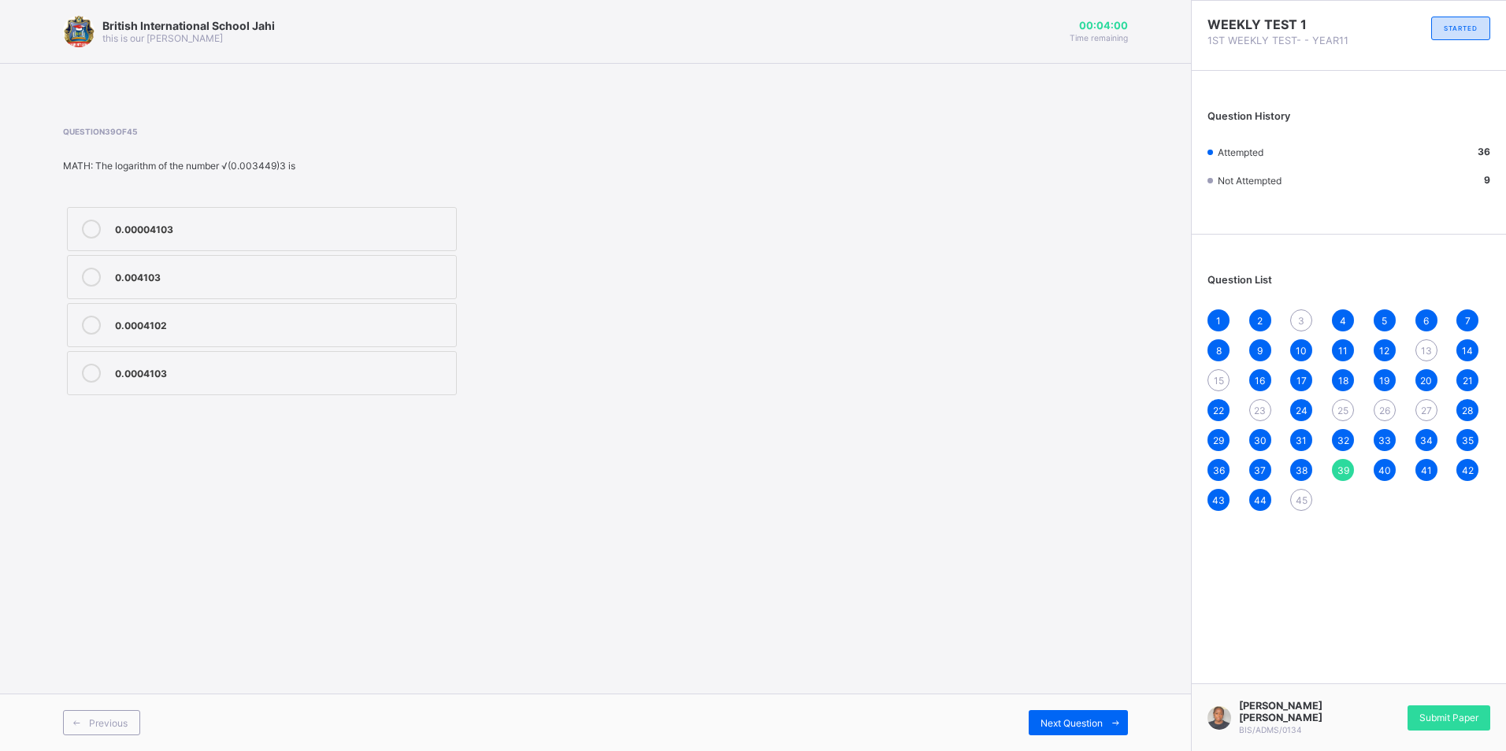
click at [1299, 503] on span "45" at bounding box center [1302, 501] width 12 height 12
click at [1422, 354] on span "13" at bounding box center [1426, 351] width 11 height 12
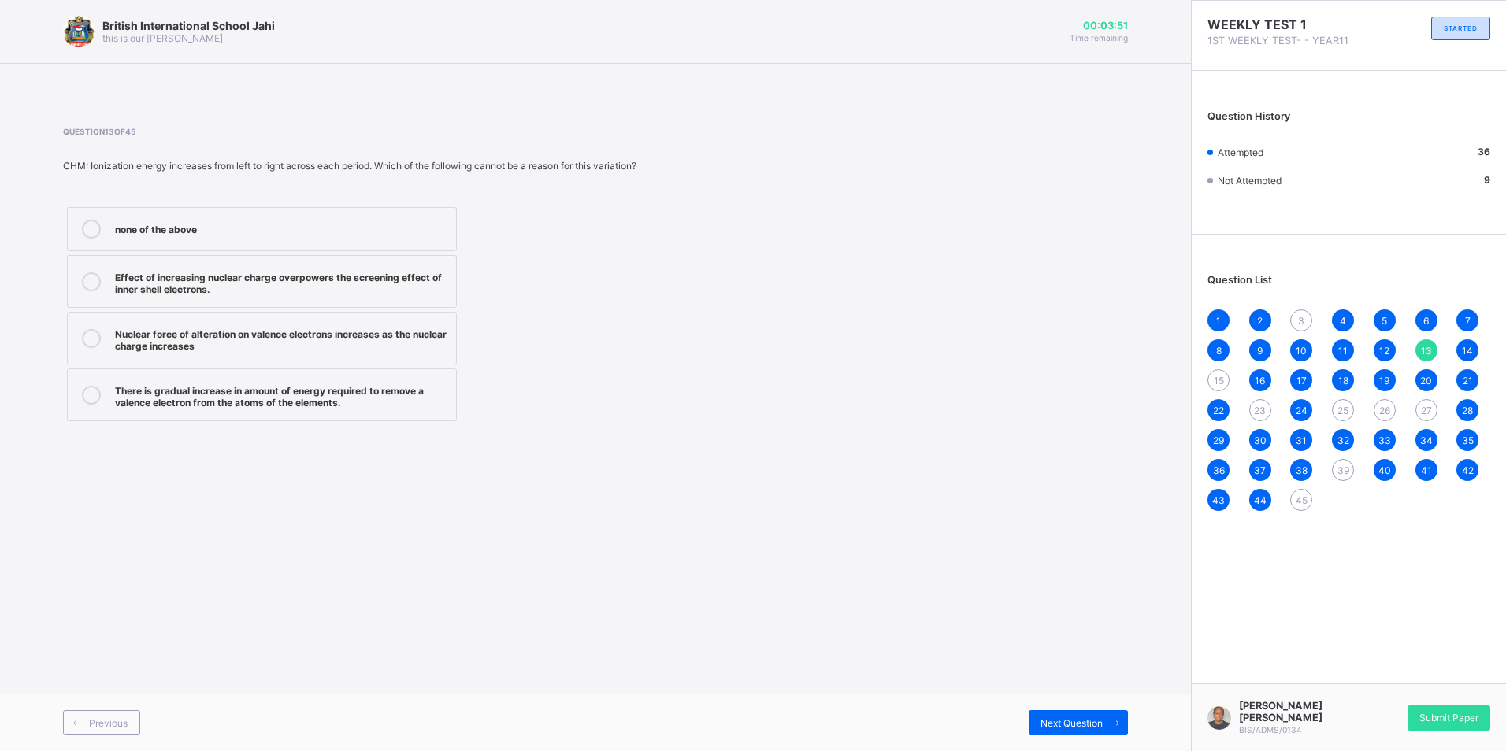
click at [1429, 406] on span "27" at bounding box center [1426, 411] width 11 height 12
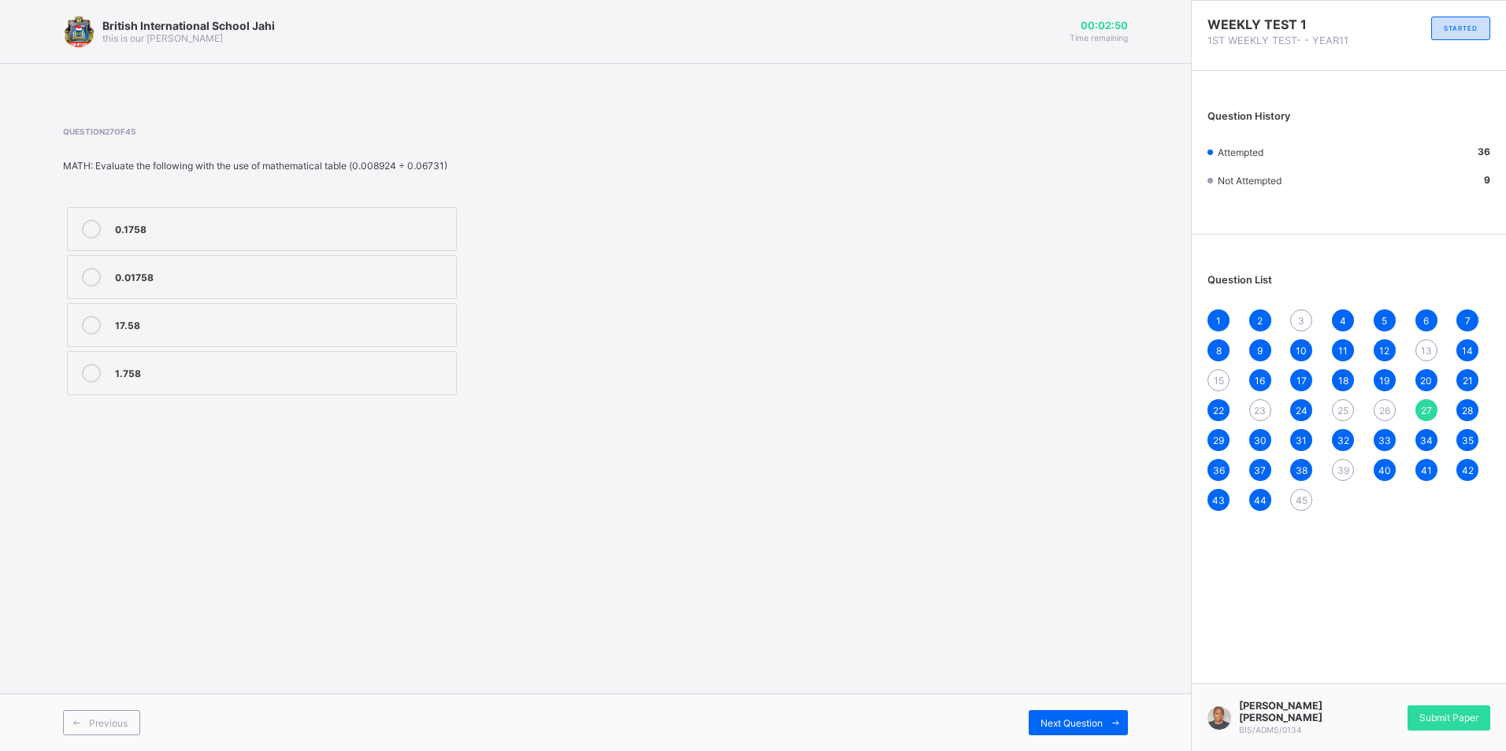
click at [1295, 324] on div "3" at bounding box center [1301, 321] width 22 height 22
click at [1425, 355] on span "13" at bounding box center [1426, 351] width 11 height 12
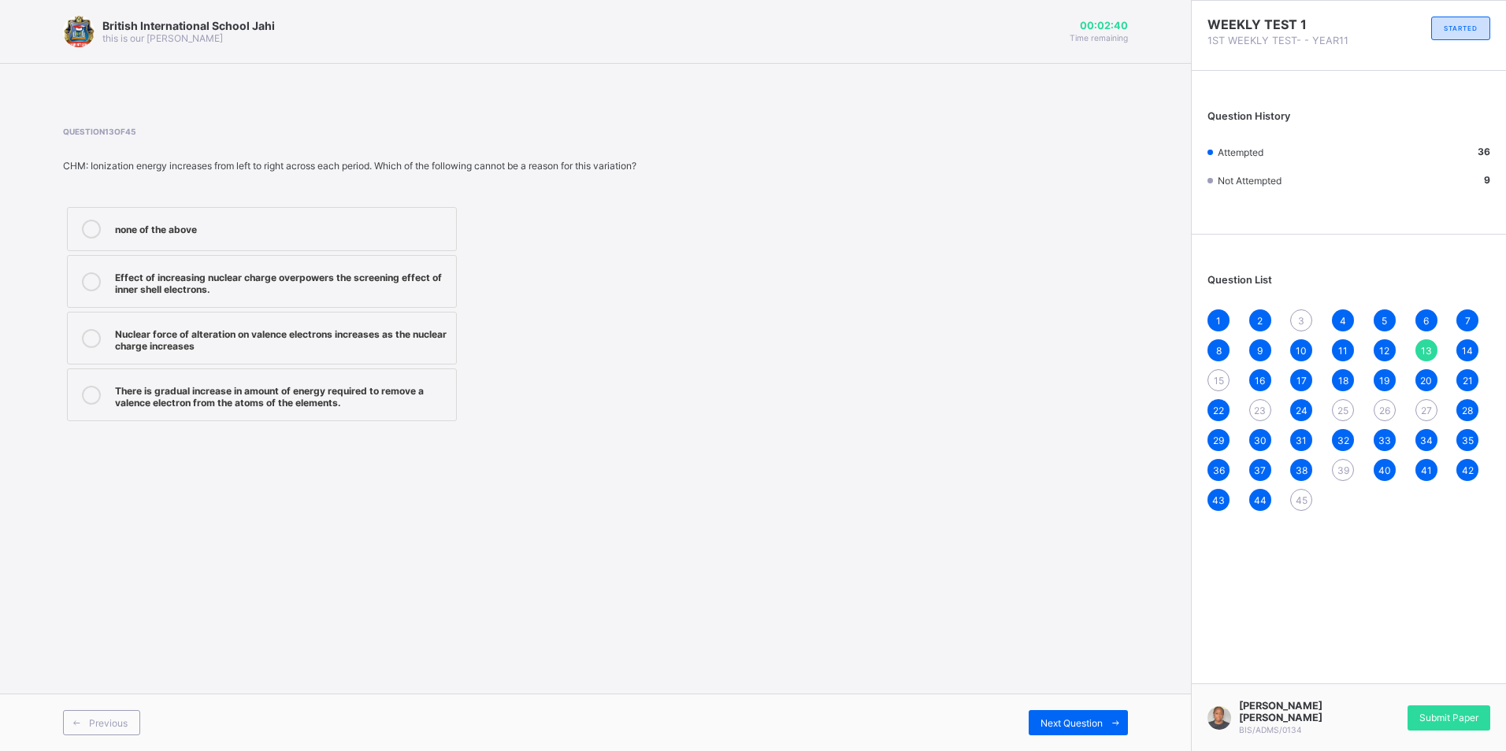
click at [1425, 408] on span "27" at bounding box center [1426, 411] width 11 height 12
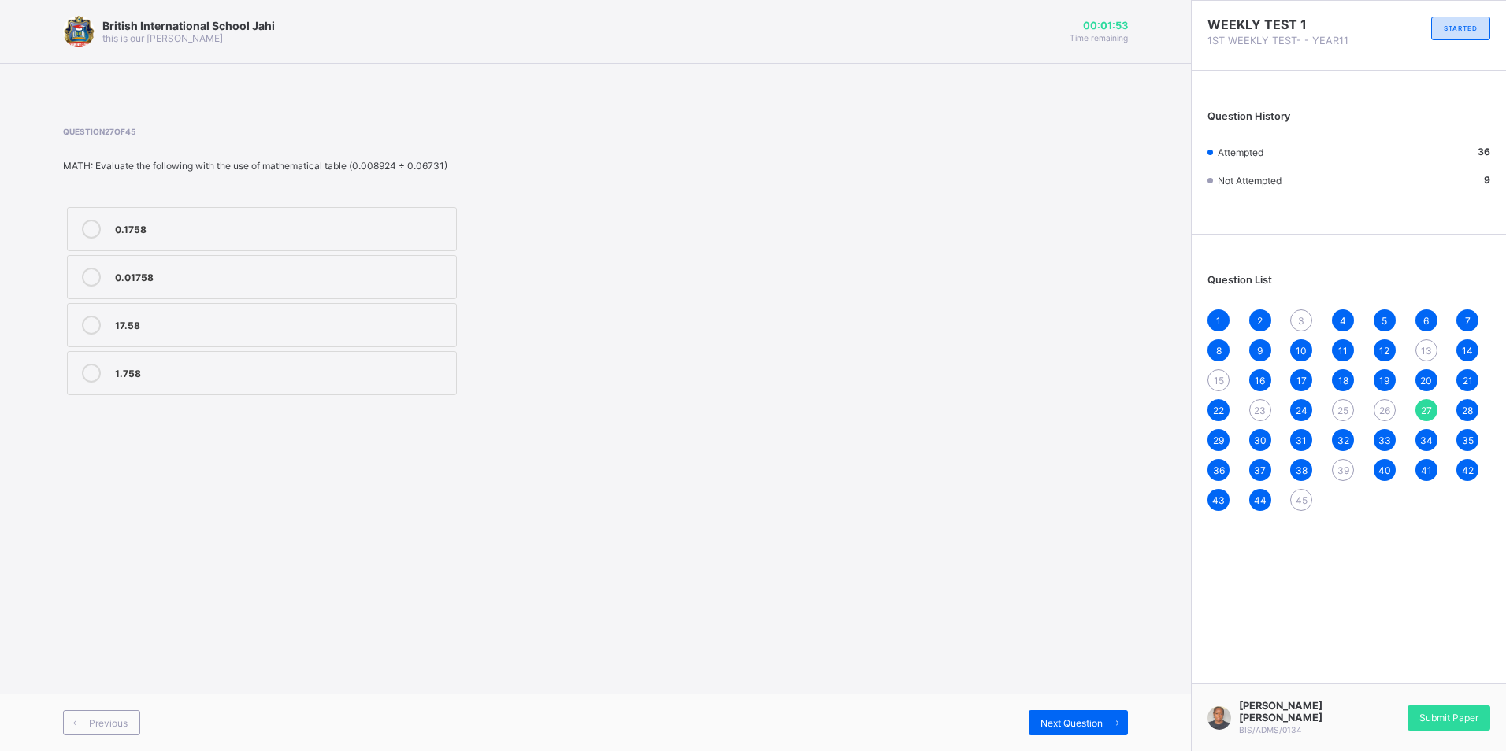
click at [1298, 324] on span "3" at bounding box center [1301, 321] width 6 height 12
